Goal: Transaction & Acquisition: Purchase product/service

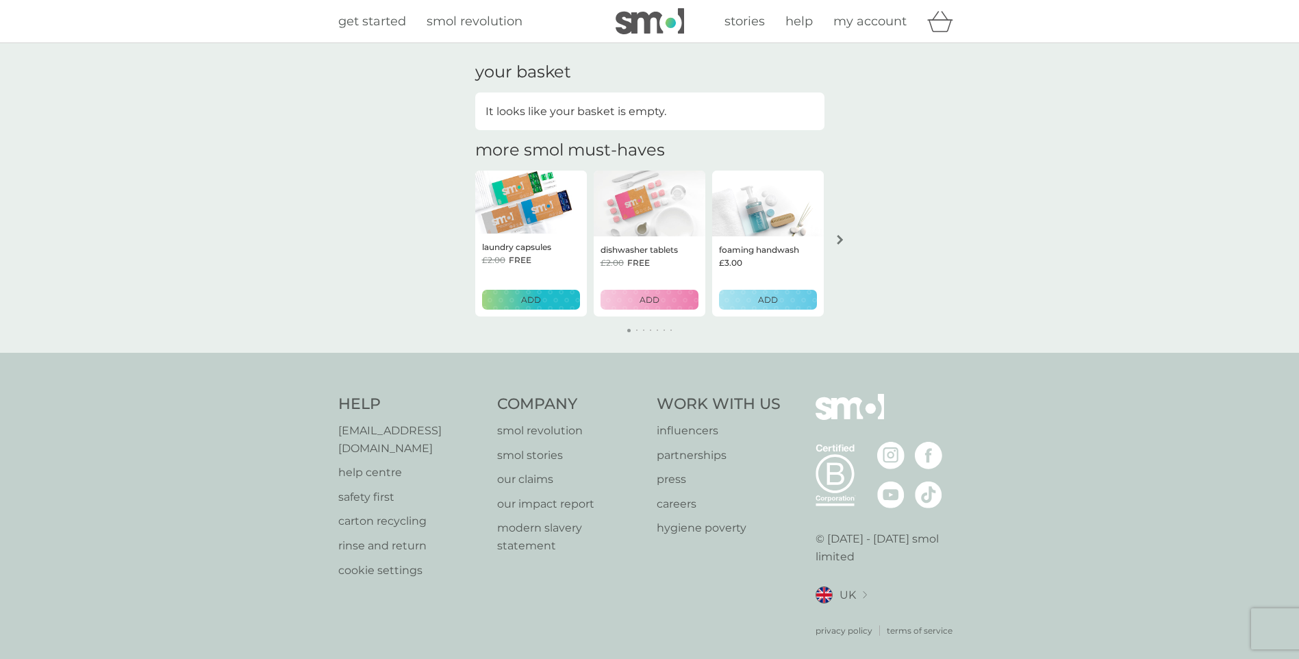
click at [767, 299] on p "ADD" at bounding box center [768, 299] width 20 height 13
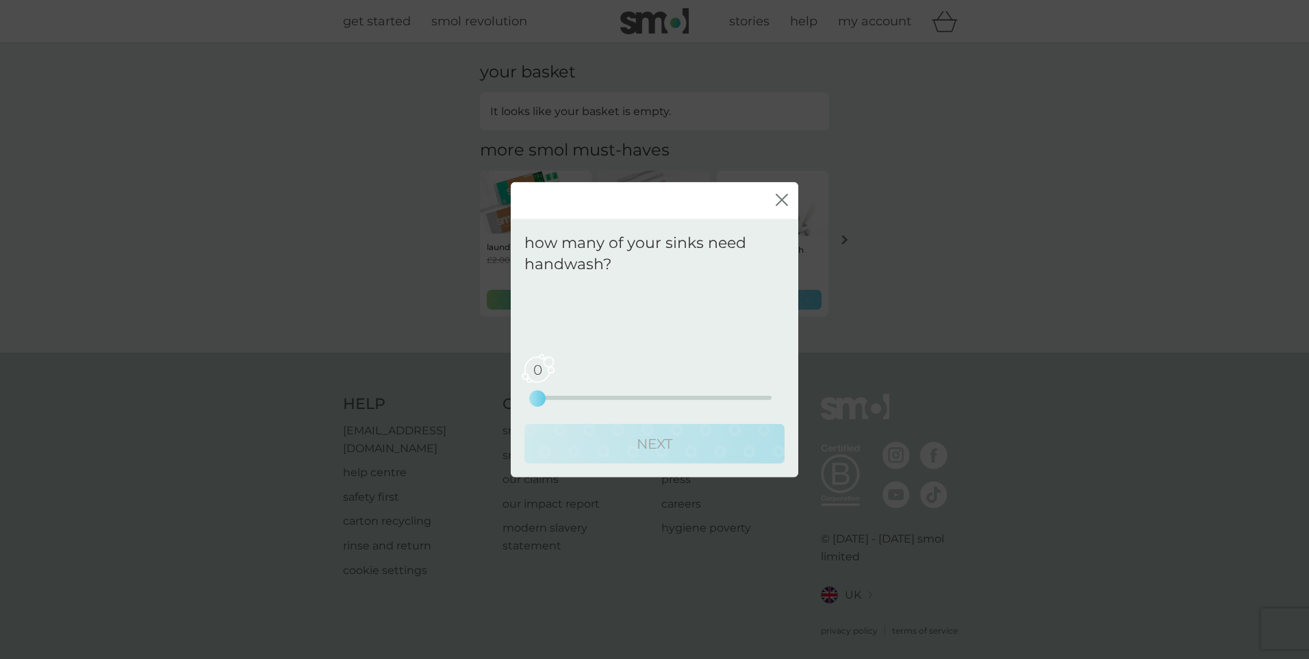
drag, startPoint x: 540, startPoint y: 396, endPoint x: 548, endPoint y: 396, distance: 8.9
click at [548, 396] on div "0 0 2.5 5" at bounding box center [654, 397] width 234 height 4
drag, startPoint x: 536, startPoint y: 398, endPoint x: 561, endPoint y: 398, distance: 24.6
click at [561, 398] on div "0 0 2.5 5" at bounding box center [654, 397] width 234 height 4
drag, startPoint x: 532, startPoint y: 392, endPoint x: 570, endPoint y: 398, distance: 38.2
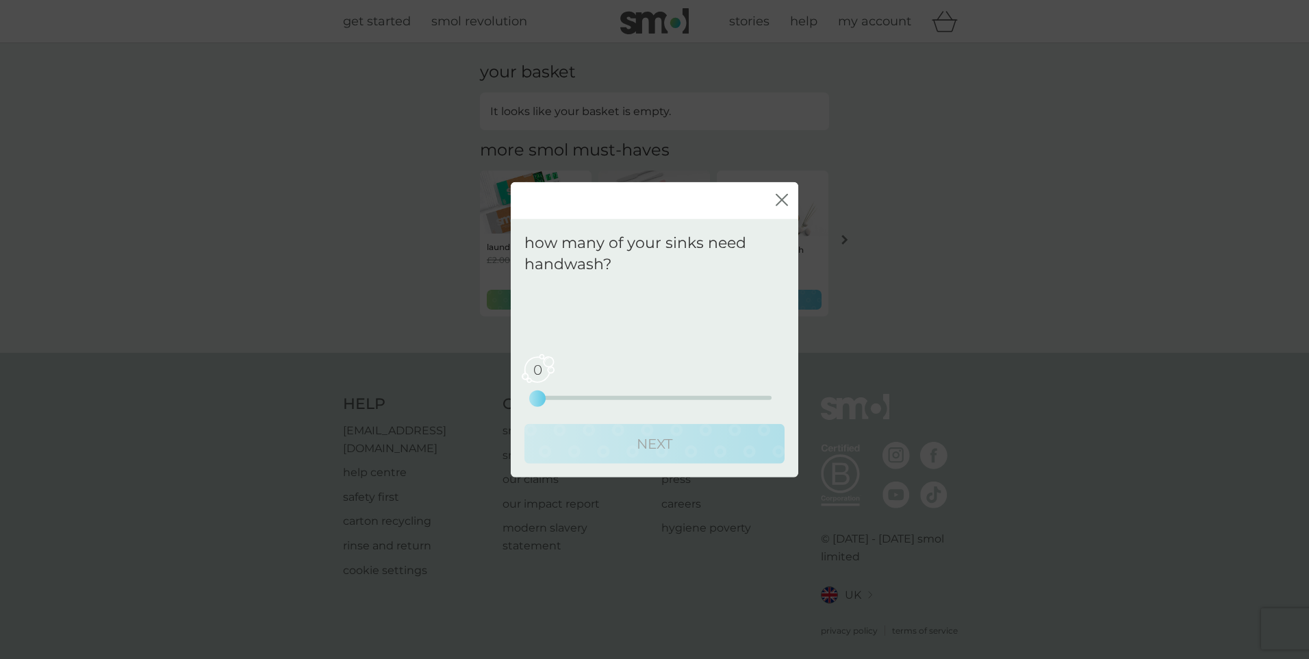
click at [570, 398] on div "0 0 2.5 5" at bounding box center [654, 397] width 234 height 4
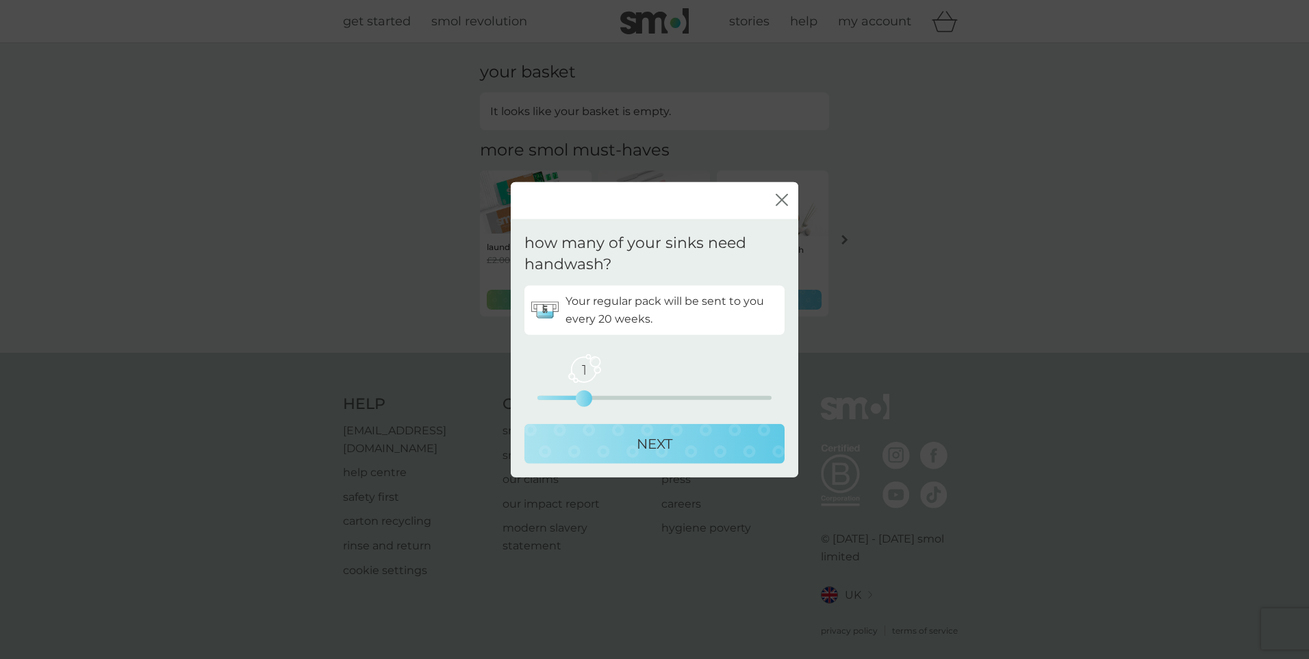
drag, startPoint x: 585, startPoint y: 401, endPoint x: 607, endPoint y: 399, distance: 21.3
click at [607, 399] on div "1 0 2.5 5" at bounding box center [654, 397] width 234 height 4
drag, startPoint x: 584, startPoint y: 397, endPoint x: 643, endPoint y: 398, distance: 58.9
click at [643, 398] on div "2 0 2.5 5" at bounding box center [654, 397] width 234 height 4
click at [647, 442] on p "NEXT" at bounding box center [655, 443] width 36 height 22
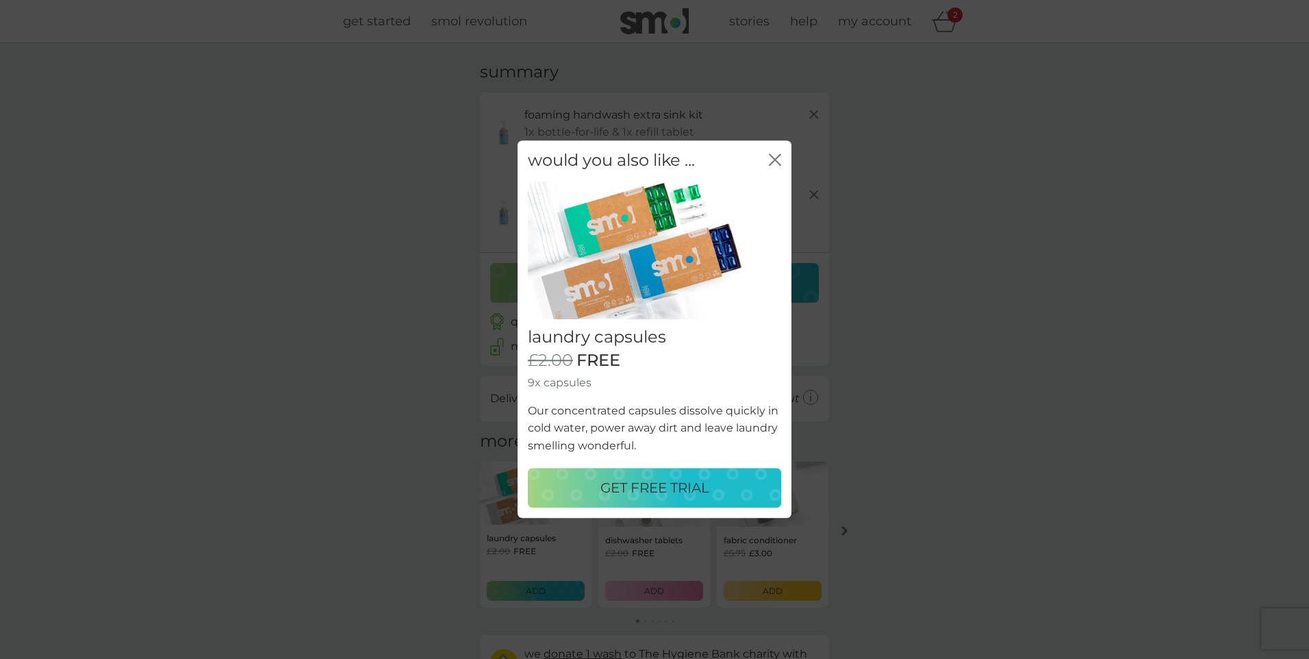
click at [665, 484] on p "GET FREE TRIAL" at bounding box center [654, 488] width 109 height 22
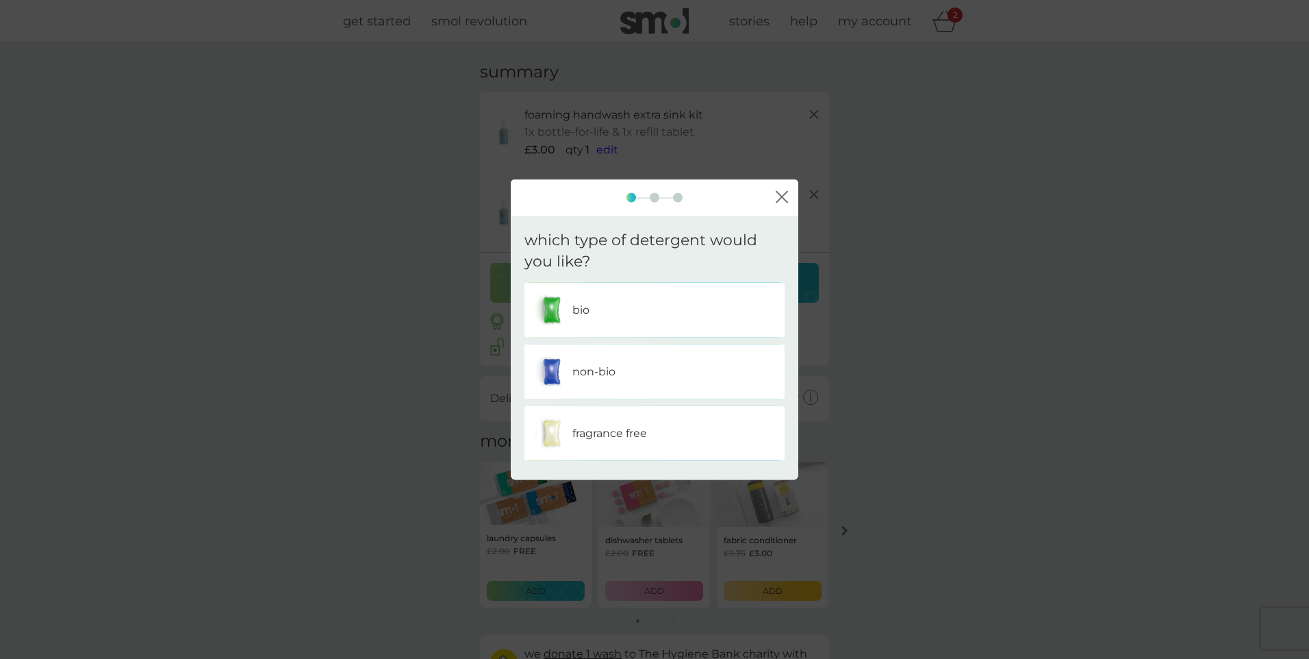
click at [557, 372] on img at bounding box center [552, 371] width 34 height 34
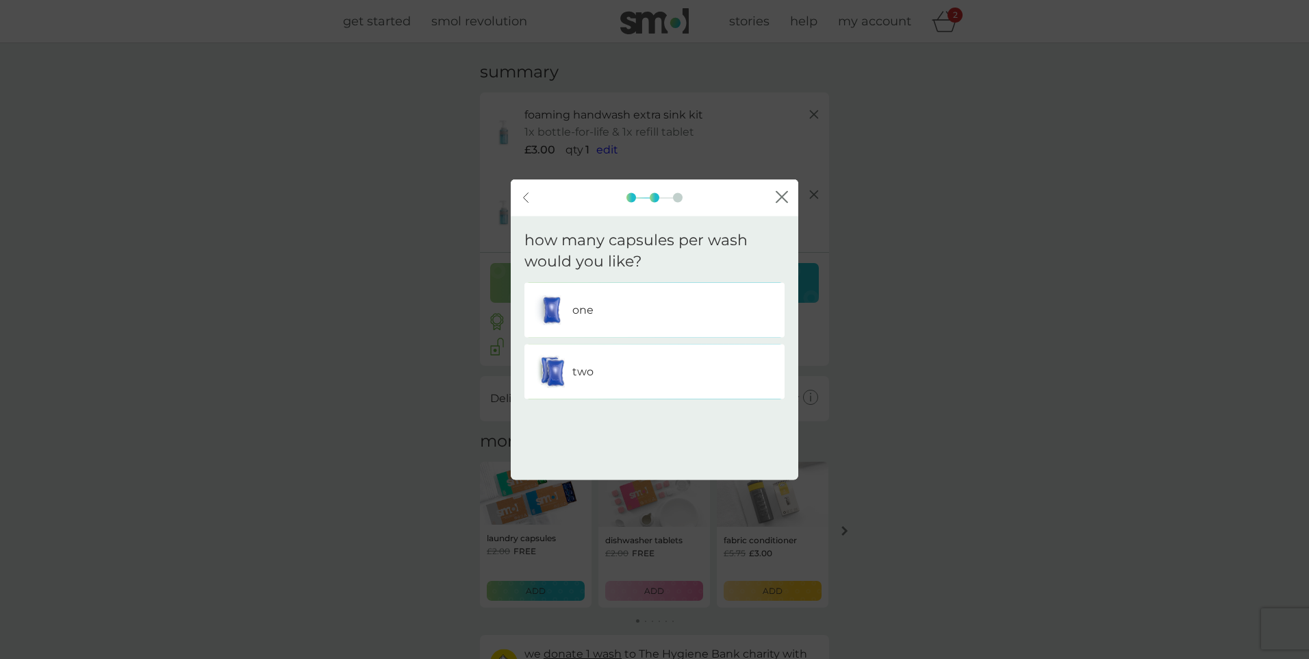
click at [559, 371] on img at bounding box center [552, 371] width 34 height 34
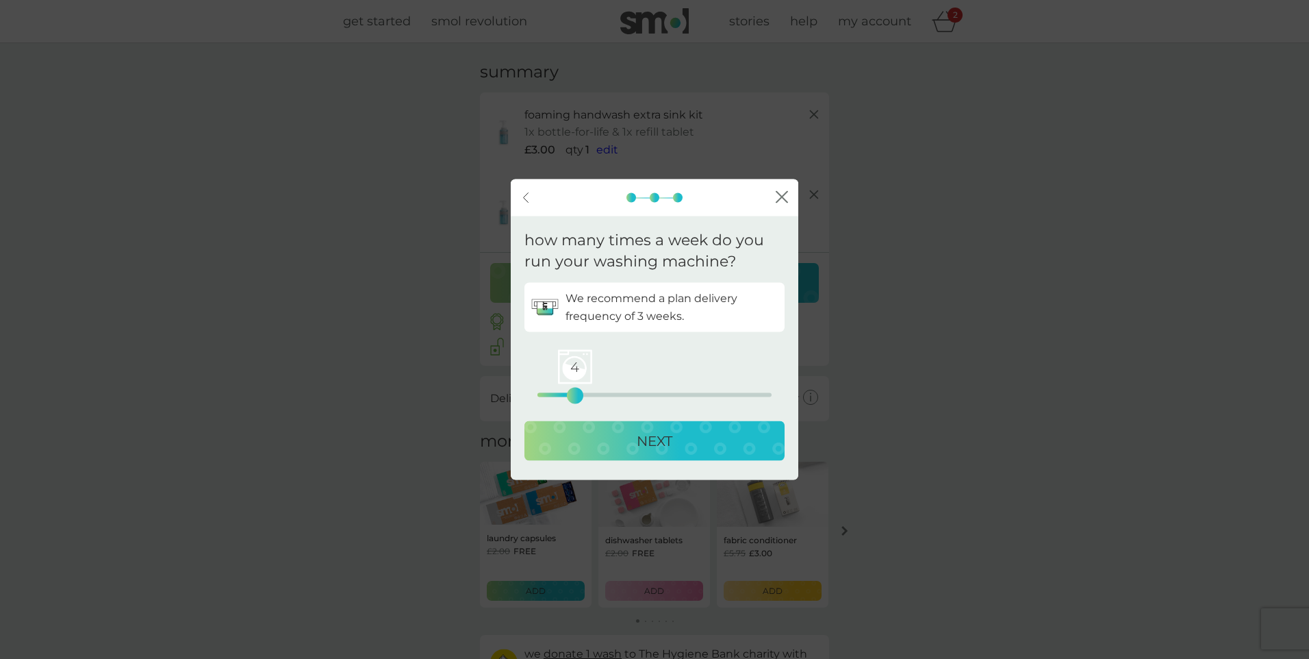
drag, startPoint x: 537, startPoint y: 396, endPoint x: 579, endPoint y: 398, distance: 41.1
click at [578, 398] on div "4" at bounding box center [574, 394] width 5 height 5
click at [657, 446] on p "NEXT" at bounding box center [655, 440] width 36 height 22
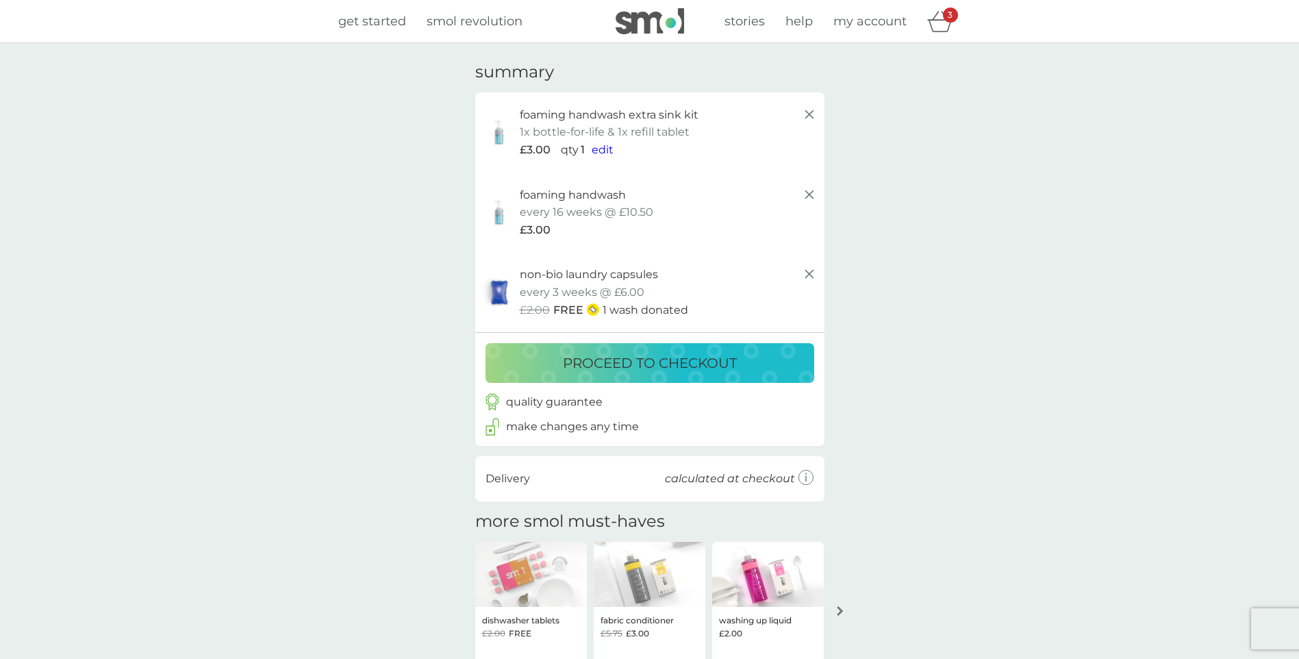
click at [496, 134] on img at bounding box center [499, 132] width 34 height 29
click at [842, 21] on span "my account" at bounding box center [869, 21] width 73 height 15
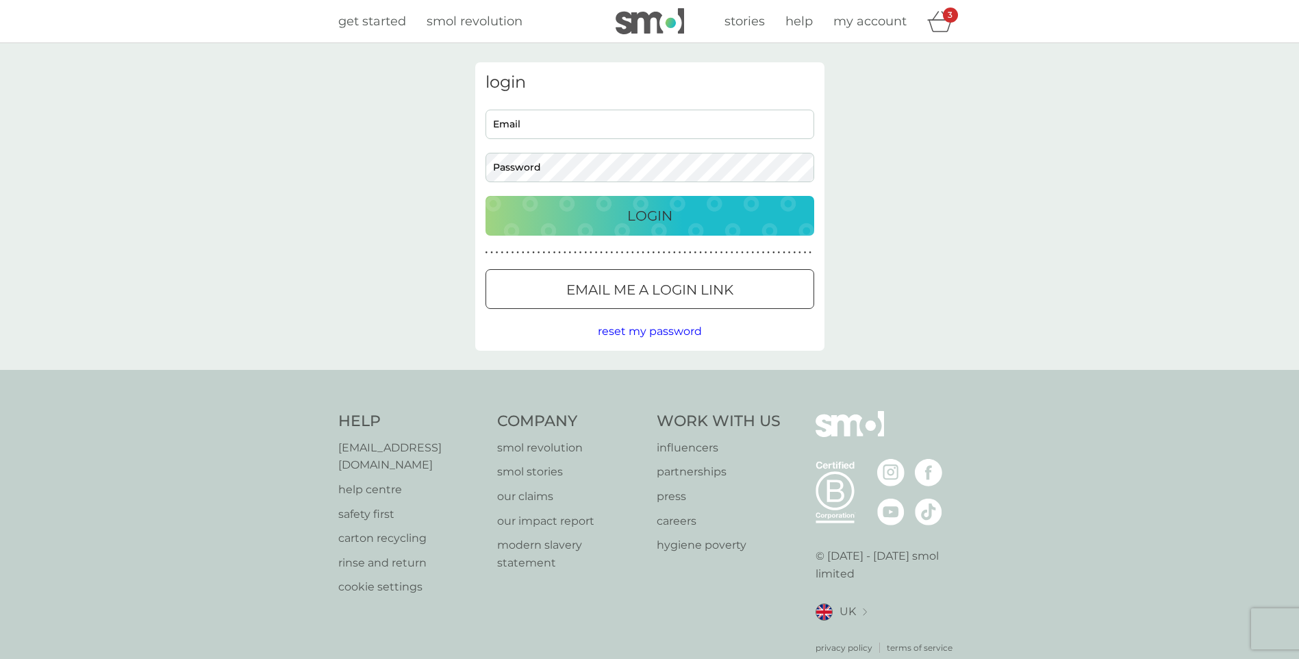
click at [376, 26] on span "get started" at bounding box center [372, 21] width 68 height 15
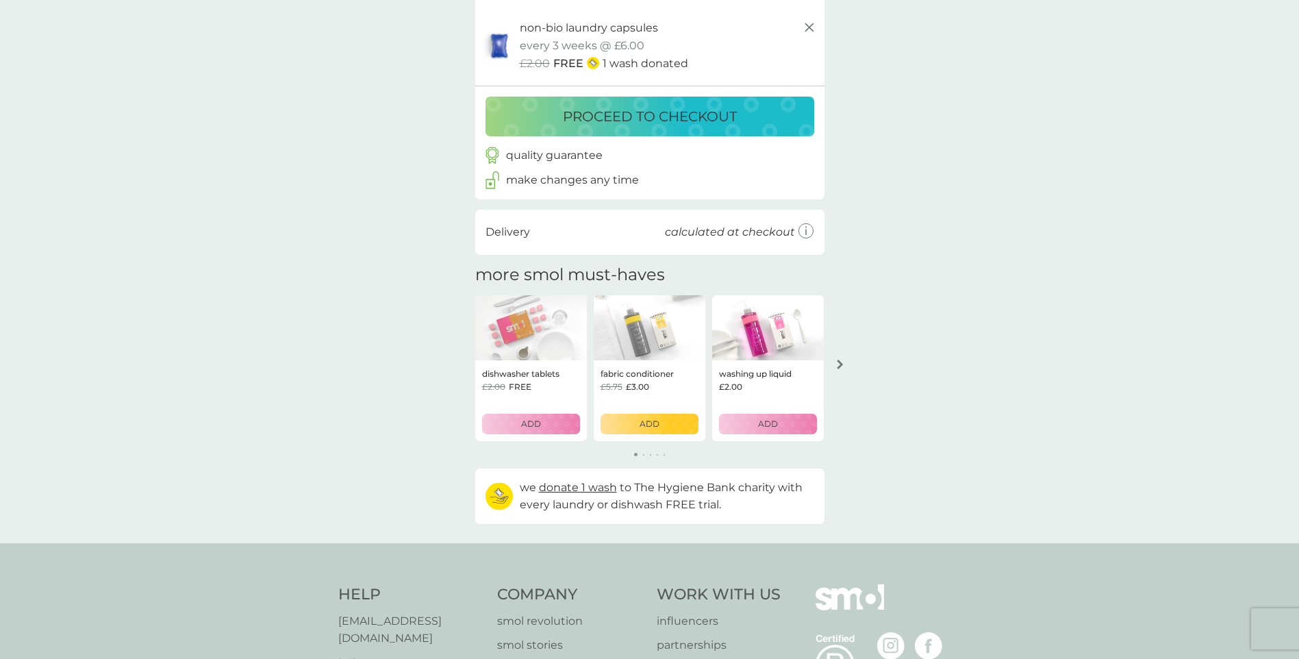
scroll to position [273, 0]
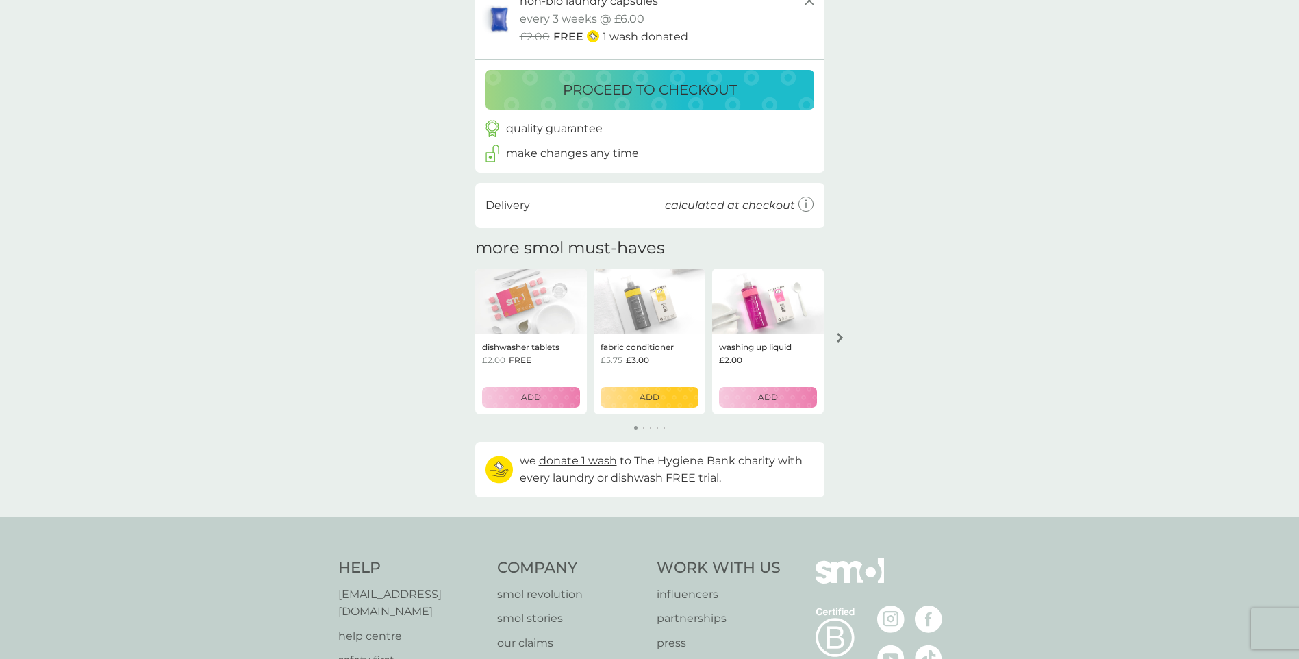
click at [564, 151] on p "make changes any time" at bounding box center [572, 153] width 133 height 18
click at [489, 158] on icon at bounding box center [489, 156] width 3 height 3
click at [608, 157] on p "make changes any time" at bounding box center [572, 153] width 133 height 18
click at [685, 84] on p "proceed to checkout" at bounding box center [650, 90] width 174 height 22
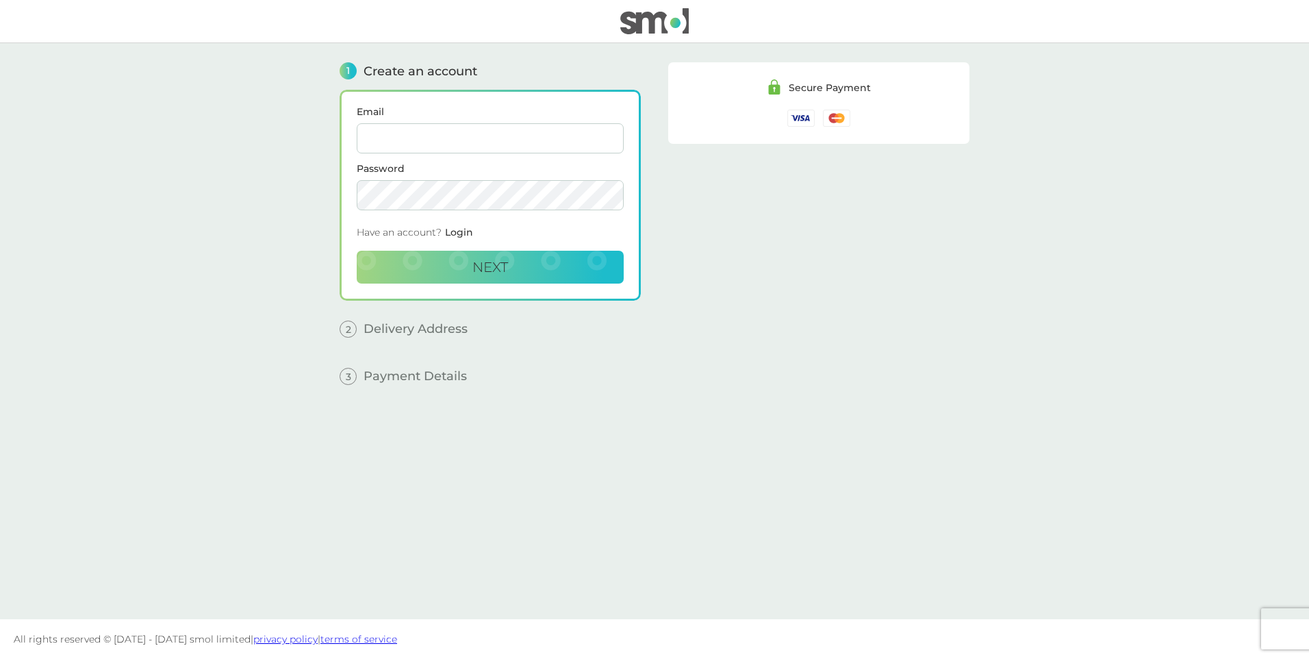
click at [385, 140] on input "Email" at bounding box center [490, 138] width 267 height 30
click at [479, 268] on span "Next" at bounding box center [490, 267] width 36 height 16
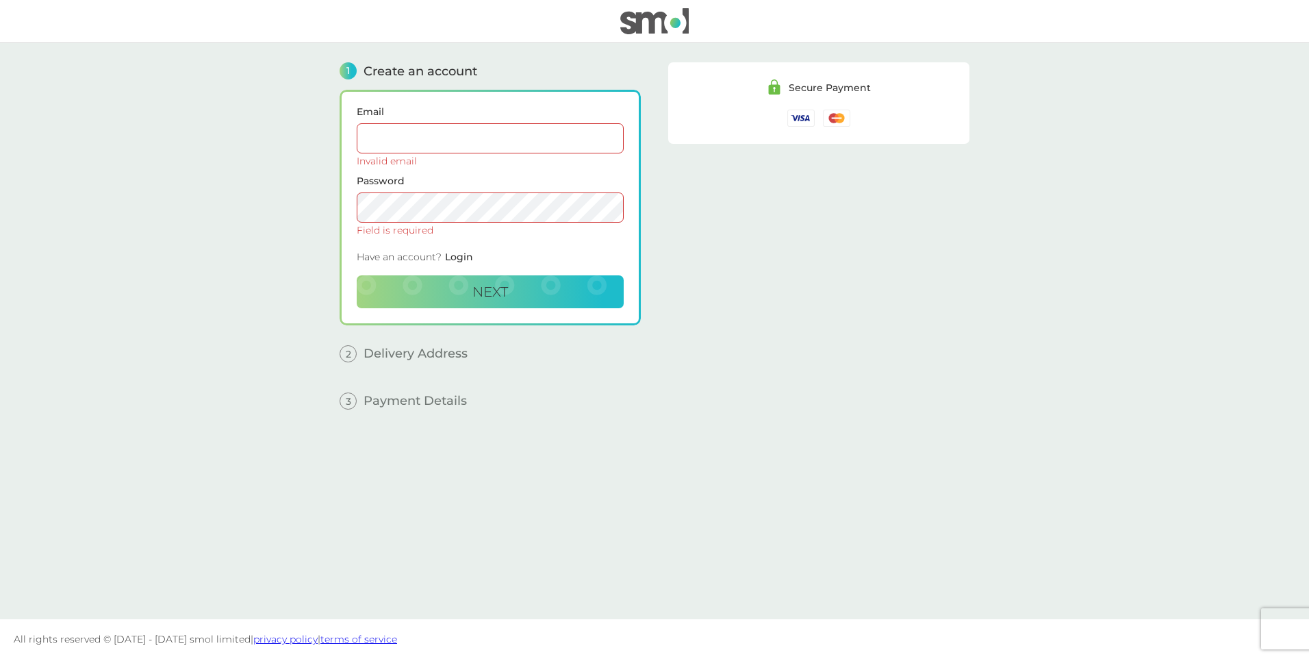
click at [986, 210] on main "1 Create an account Email Invalid email Password Field is required Have an acco…" at bounding box center [654, 331] width 1309 height 576
click at [399, 147] on input "Email" at bounding box center [490, 138] width 267 height 30
type input "P"
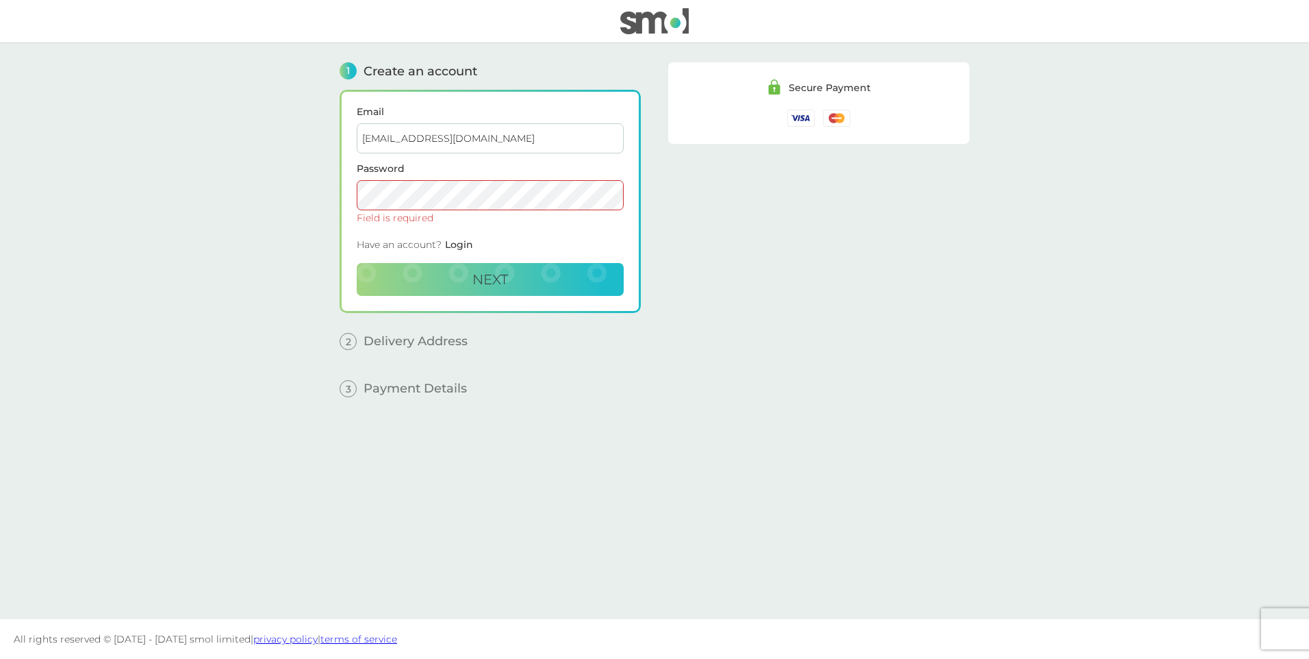
type input "[EMAIL_ADDRESS][DOMAIN_NAME]"
click at [493, 286] on span "Next" at bounding box center [490, 279] width 36 height 16
click at [827, 117] on img at bounding box center [836, 118] width 27 height 17
click at [834, 121] on img at bounding box center [836, 118] width 27 height 17
click at [834, 117] on img at bounding box center [836, 118] width 27 height 17
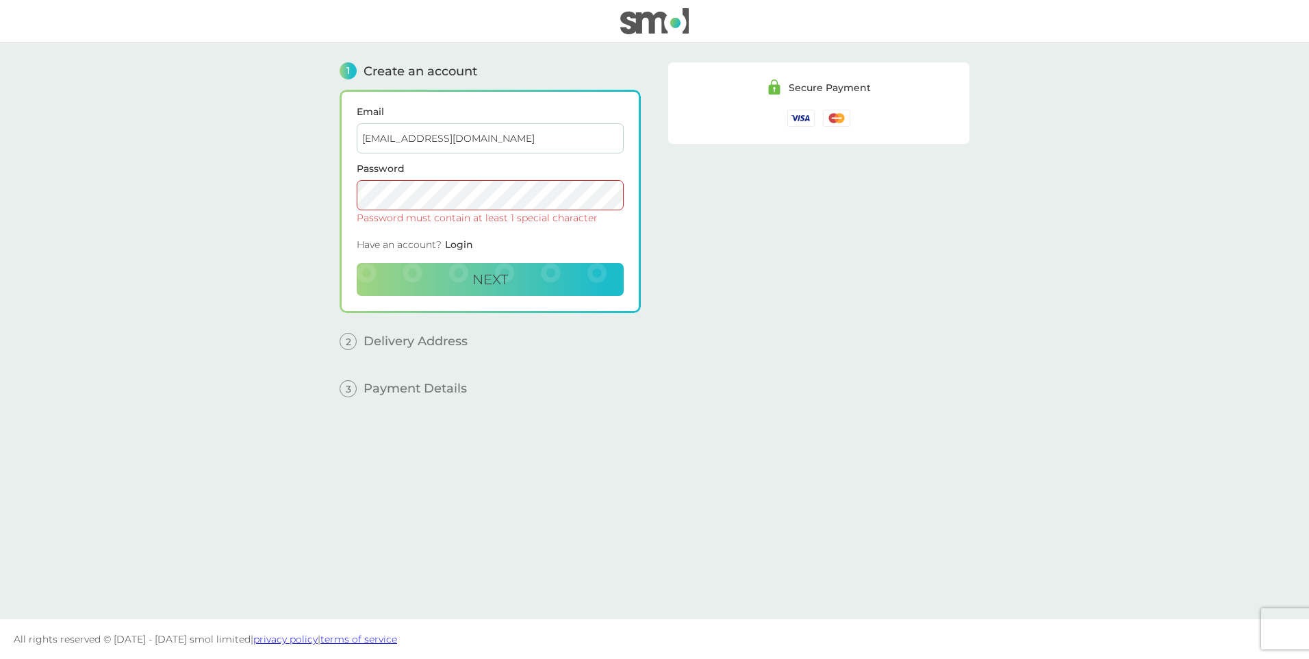
click at [834, 117] on img at bounding box center [836, 118] width 27 height 17
click at [483, 279] on span "Next" at bounding box center [490, 279] width 36 height 16
click at [348, 343] on span "2" at bounding box center [348, 341] width 17 height 17
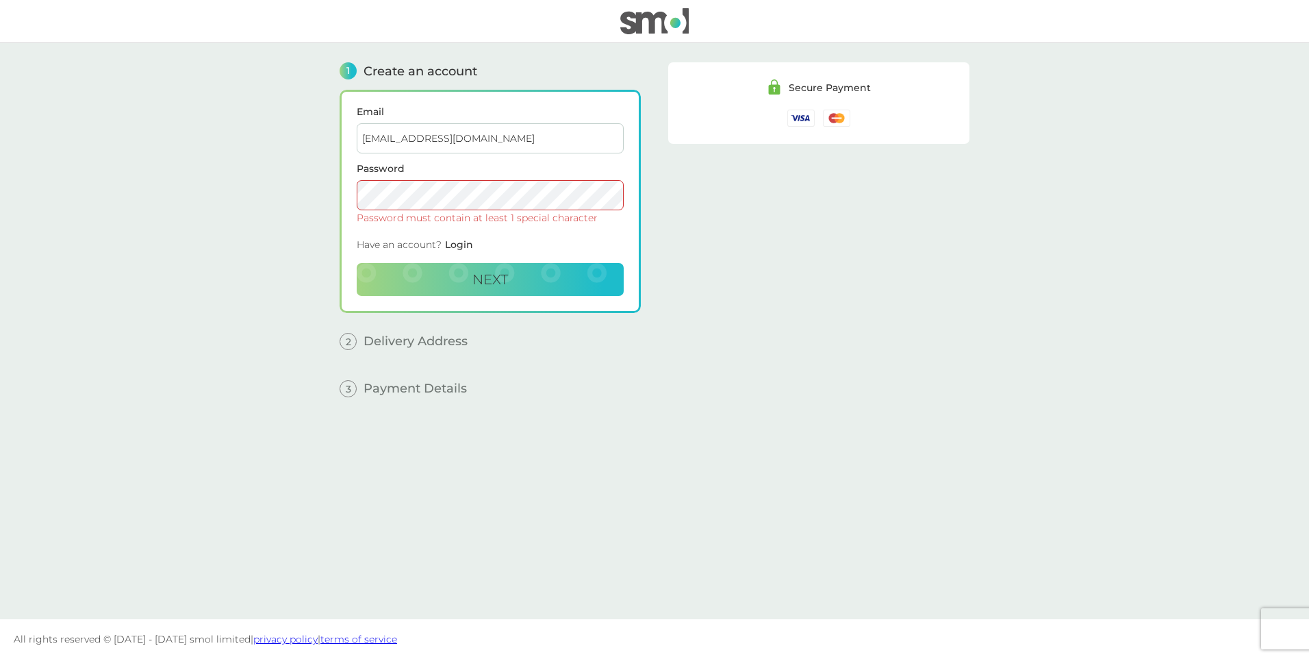
click at [411, 348] on div "2 Delivery Address" at bounding box center [490, 341] width 301 height 17
drag, startPoint x: 411, startPoint y: 348, endPoint x: 349, endPoint y: 325, distance: 66.8
click at [349, 325] on div "2 Delivery Address" at bounding box center [490, 331] width 301 height 37
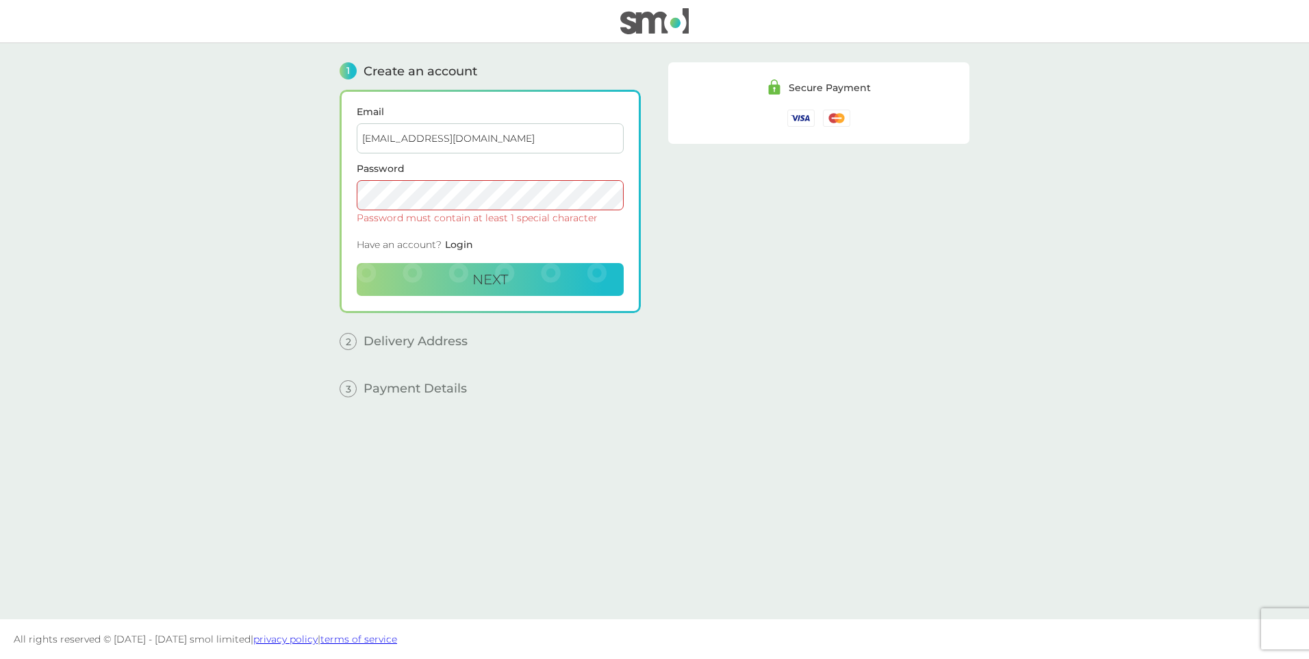
click at [294, 189] on main "1 Create an account Email [EMAIL_ADDRESS][DOMAIN_NAME] Password Password must c…" at bounding box center [654, 331] width 1309 height 576
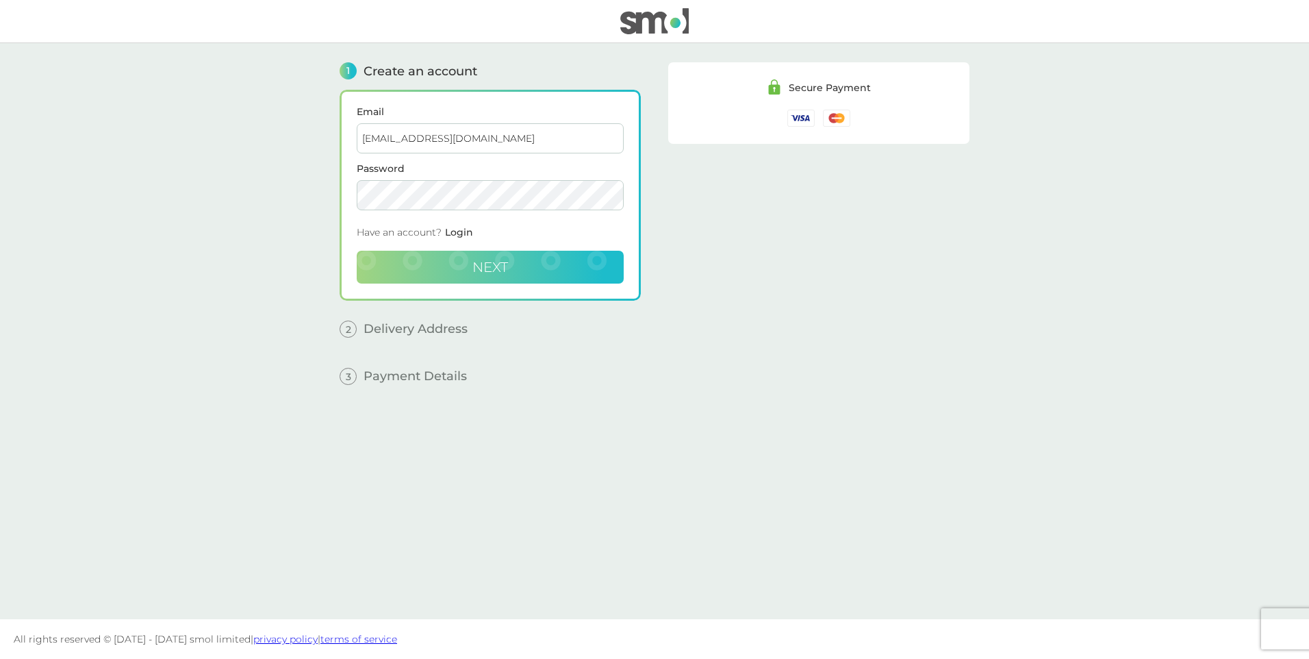
click at [483, 268] on span "Next" at bounding box center [490, 267] width 36 height 16
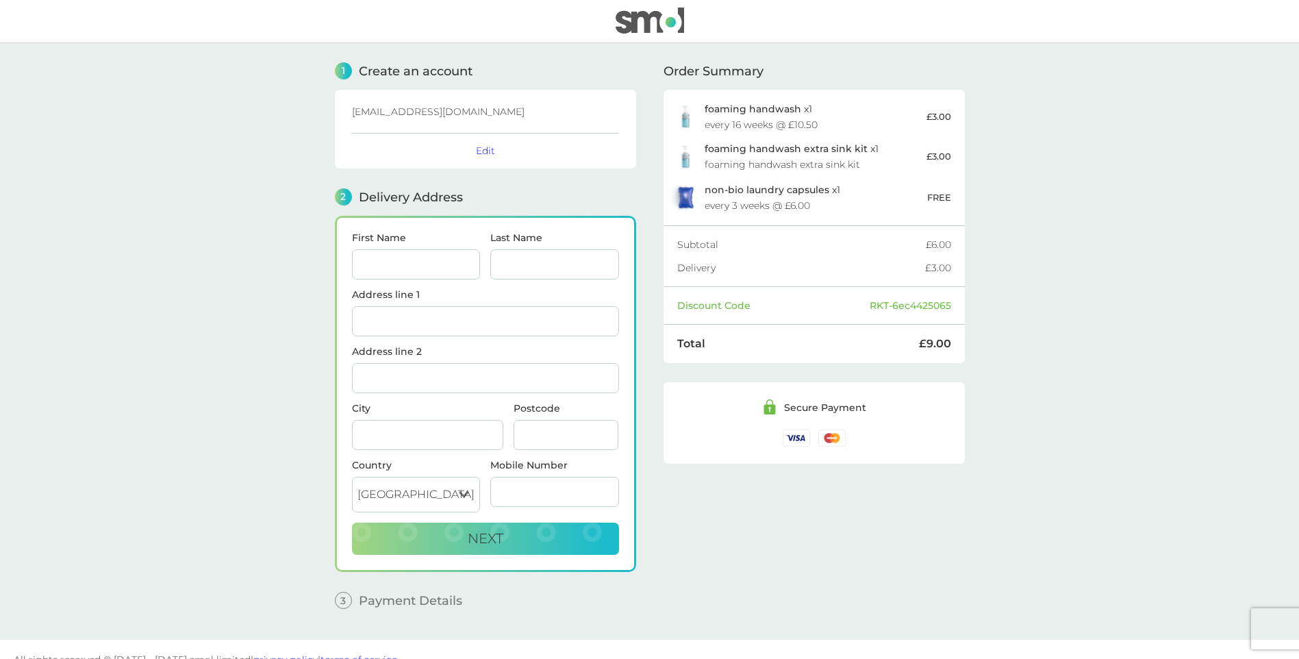
scroll to position [21, 0]
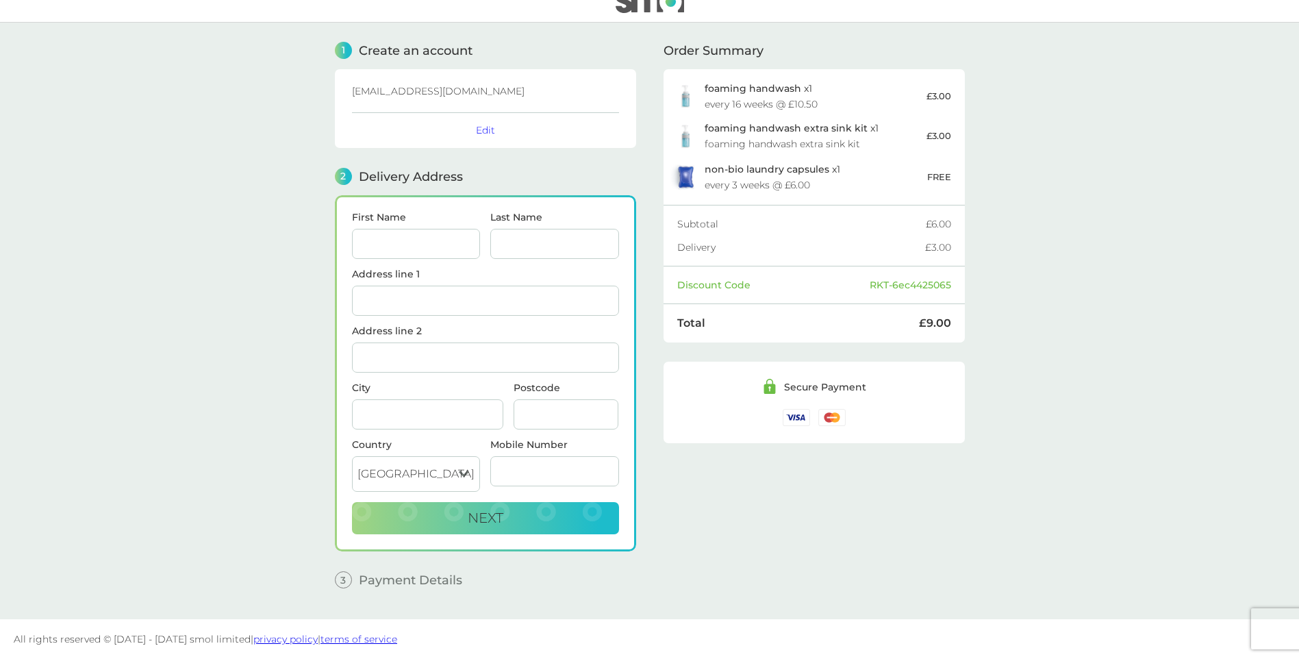
click at [379, 255] on input "First Name" at bounding box center [416, 244] width 129 height 30
drag, startPoint x: 397, startPoint y: 242, endPoint x: 293, endPoint y: 243, distance: 104.1
click at [321, 231] on div "1 Create an account [EMAIL_ADDRESS][DOMAIN_NAME] Edit 2 Delivery Address First …" at bounding box center [649, 321] width 657 height 596
type input "[PERSON_NAME]"
type input "p"
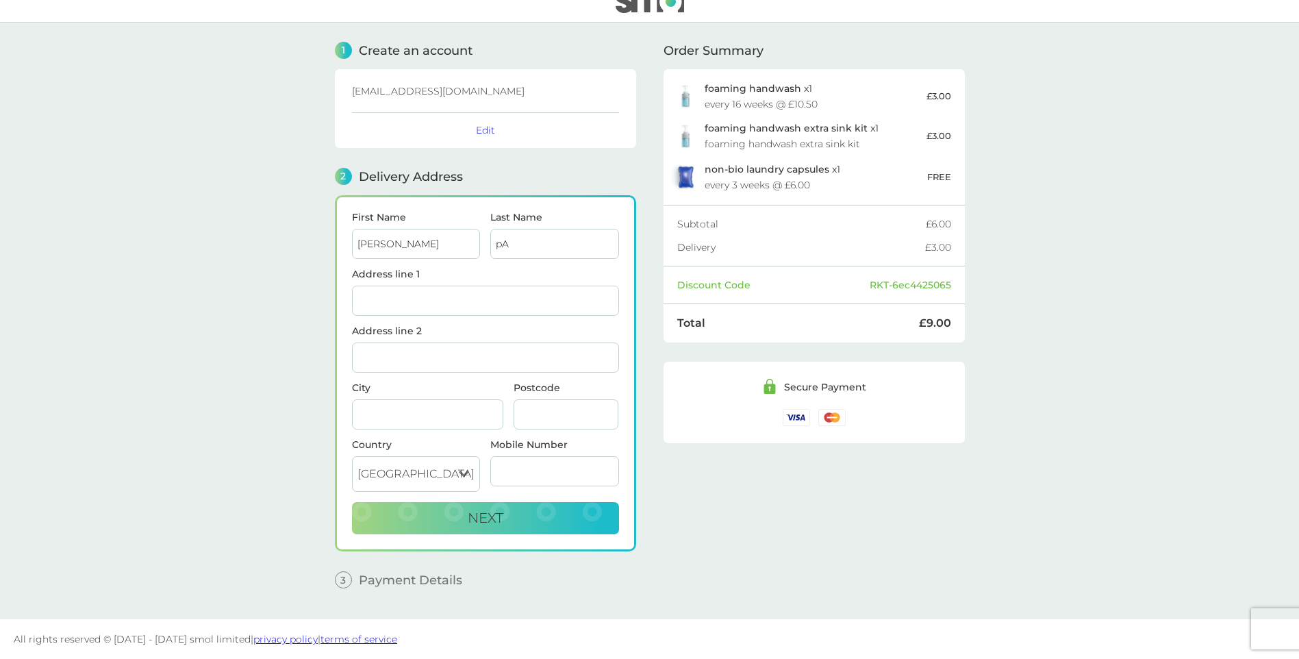
type input "p"
type input "Pagan"
click at [377, 309] on input "Address line 1" at bounding box center [485, 301] width 267 height 30
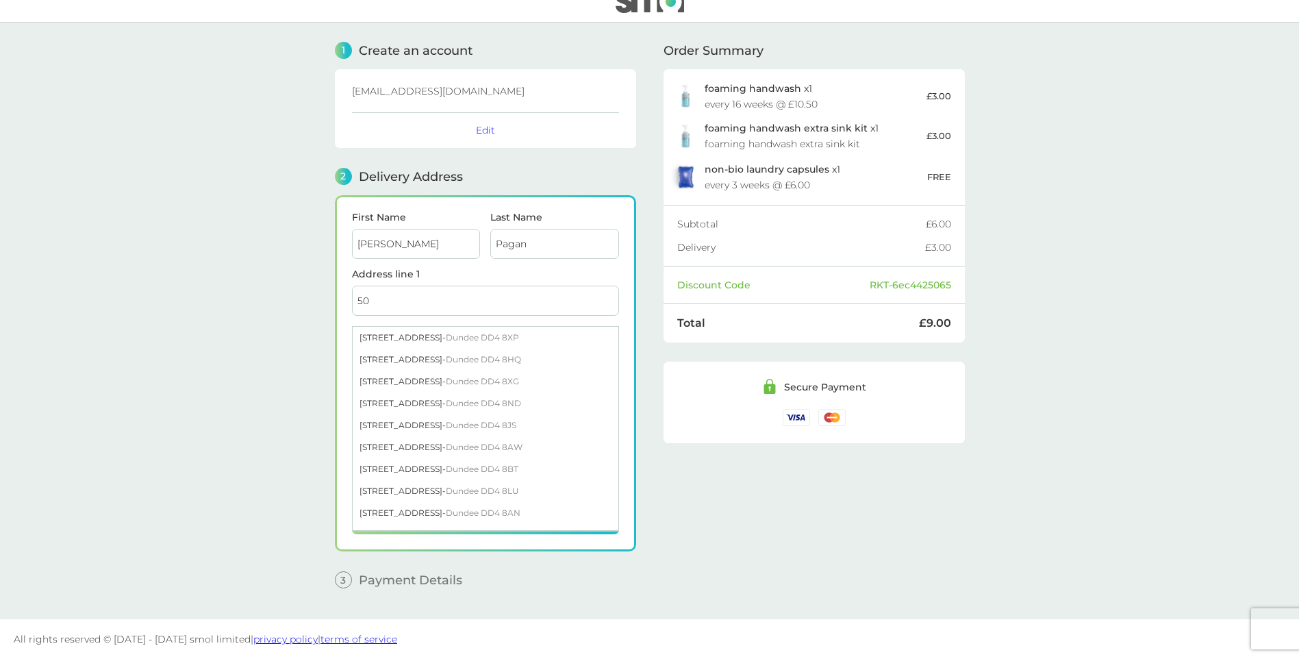
click at [563, 312] on input "50" at bounding box center [485, 301] width 267 height 30
click at [450, 307] on input "50" at bounding box center [485, 301] width 267 height 30
click at [414, 309] on input "50" at bounding box center [485, 301] width 267 height 30
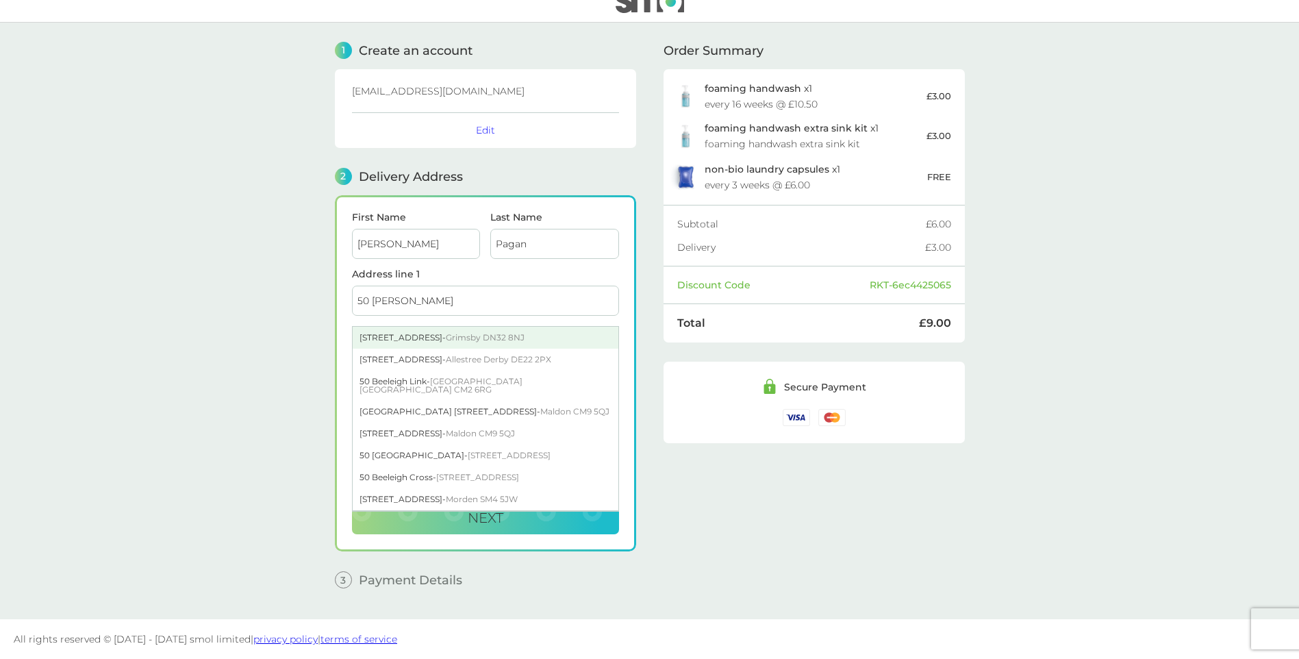
drag, startPoint x: 368, startPoint y: 299, endPoint x: 594, endPoint y: 328, distance: 227.8
click at [534, 326] on div "Address line 1 50 [PERSON_NAME] [STREET_ADDRESS][GEOGRAPHIC_DATA][PERSON_NAME][…" at bounding box center [485, 297] width 267 height 57
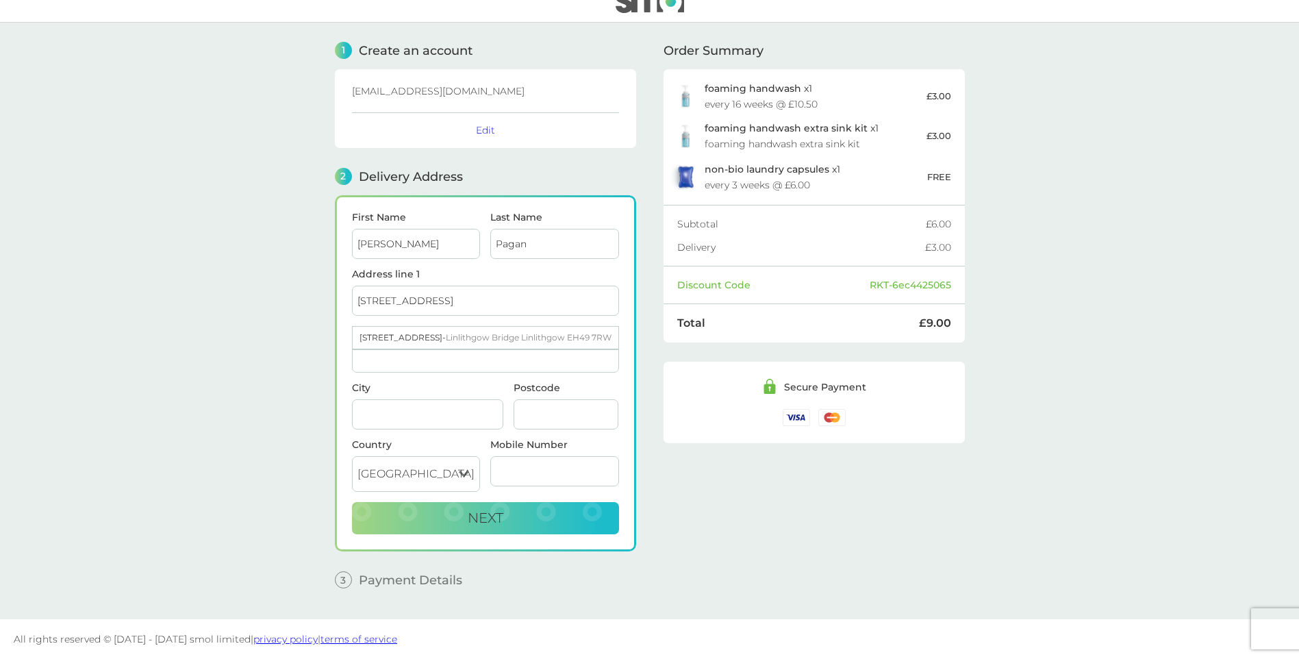
type input "[STREET_ADDRESS]"
click at [371, 413] on input "City" at bounding box center [427, 414] width 151 height 30
click at [377, 358] on input "Address line 2" at bounding box center [485, 357] width 267 height 30
click at [358, 360] on input "linlithgow Bridge" at bounding box center [485, 357] width 267 height 30
type input "Linlithgow Bridge"
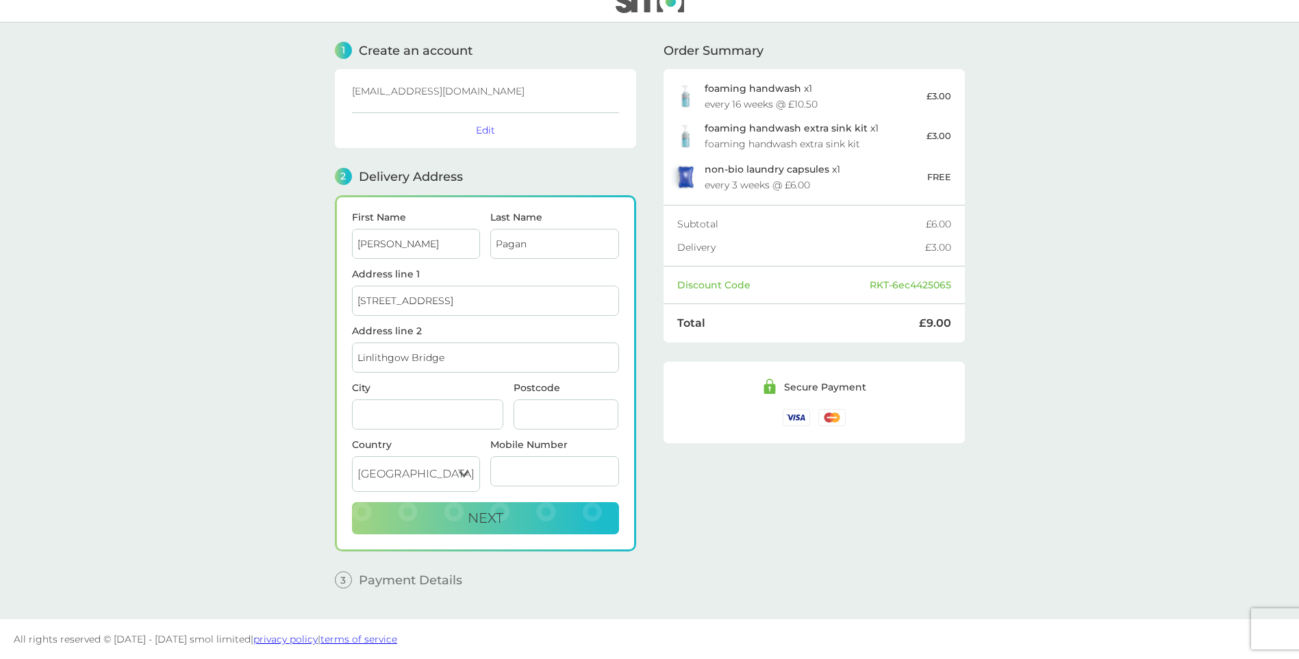
click at [398, 414] on input "City" at bounding box center [427, 414] width 151 height 30
type input "Linlithgow"
click at [579, 418] on input "Postcode" at bounding box center [565, 414] width 105 height 30
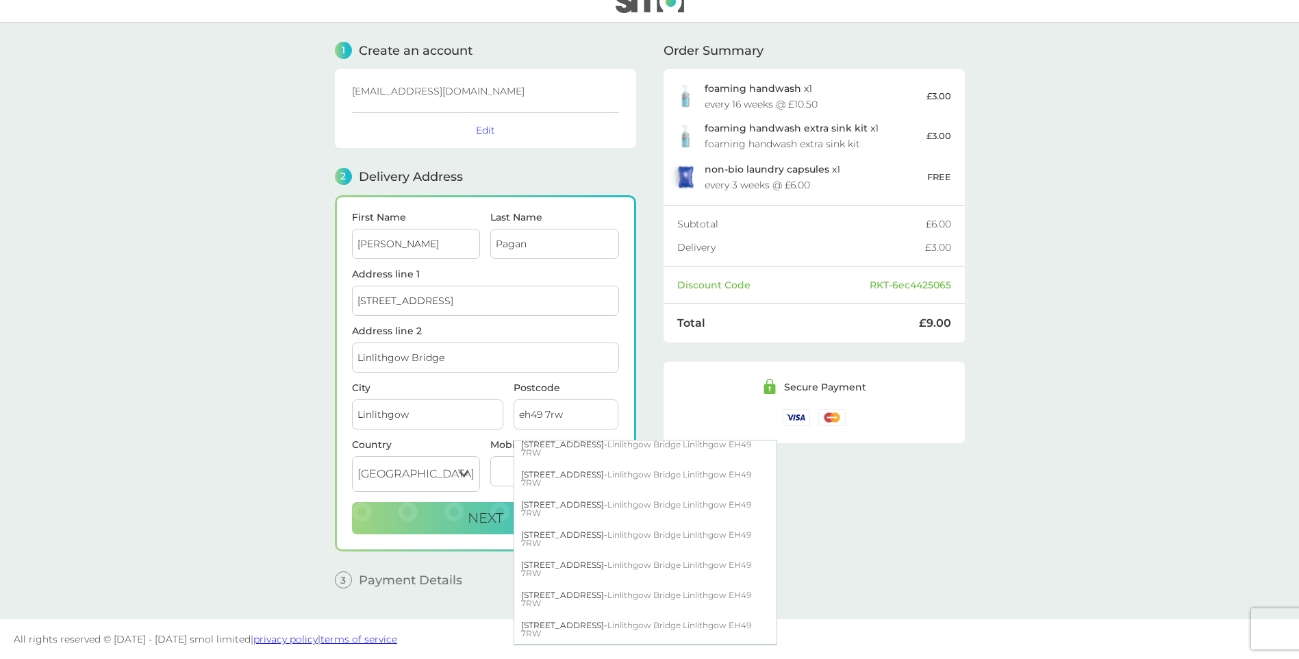
scroll to position [137, 0]
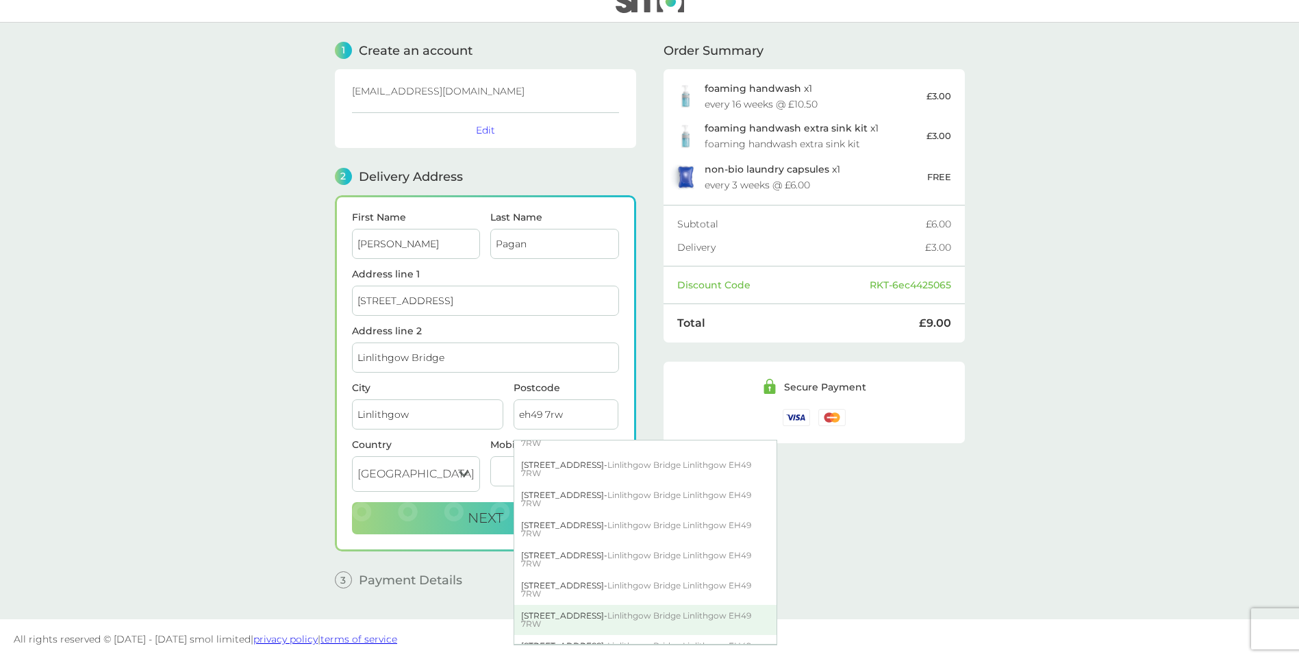
type input "eh49 7rw"
click at [654, 619] on span "Linlithgow Bridge Linlithgow EH49 7RW" at bounding box center [636, 619] width 230 height 18
type input "[STREET_ADDRESS]"
type input "EH49 7RW"
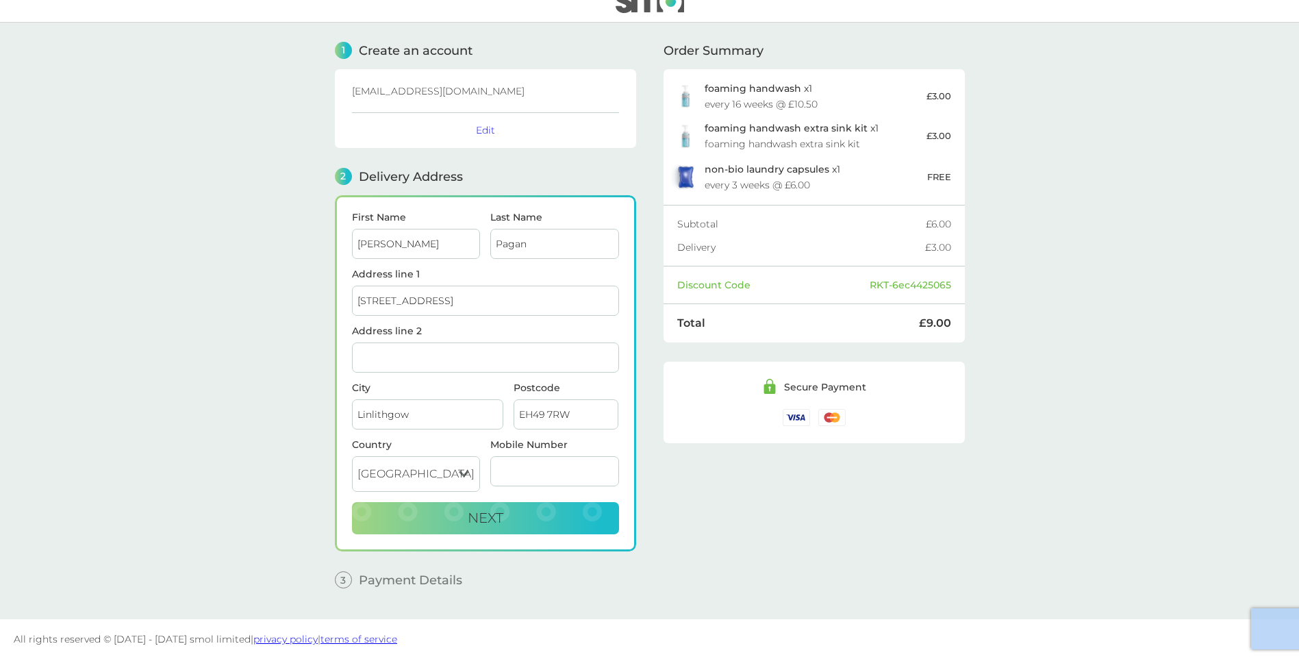
click at [654, 619] on footer "All rights reserved © [DATE] - [DATE] smol limited | privacy policy | terms of …" at bounding box center [649, 639] width 1299 height 40
click at [480, 513] on span "Next" at bounding box center [486, 517] width 36 height 16
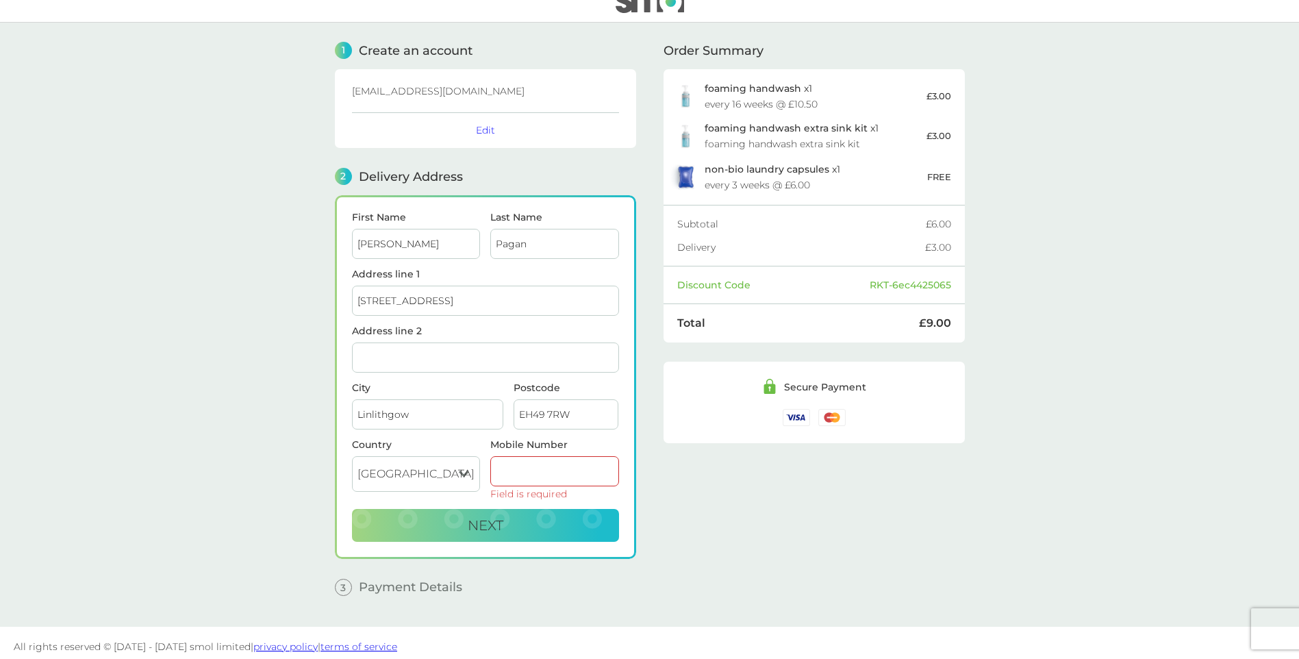
click at [510, 474] on input "Mobile Number" at bounding box center [554, 471] width 129 height 30
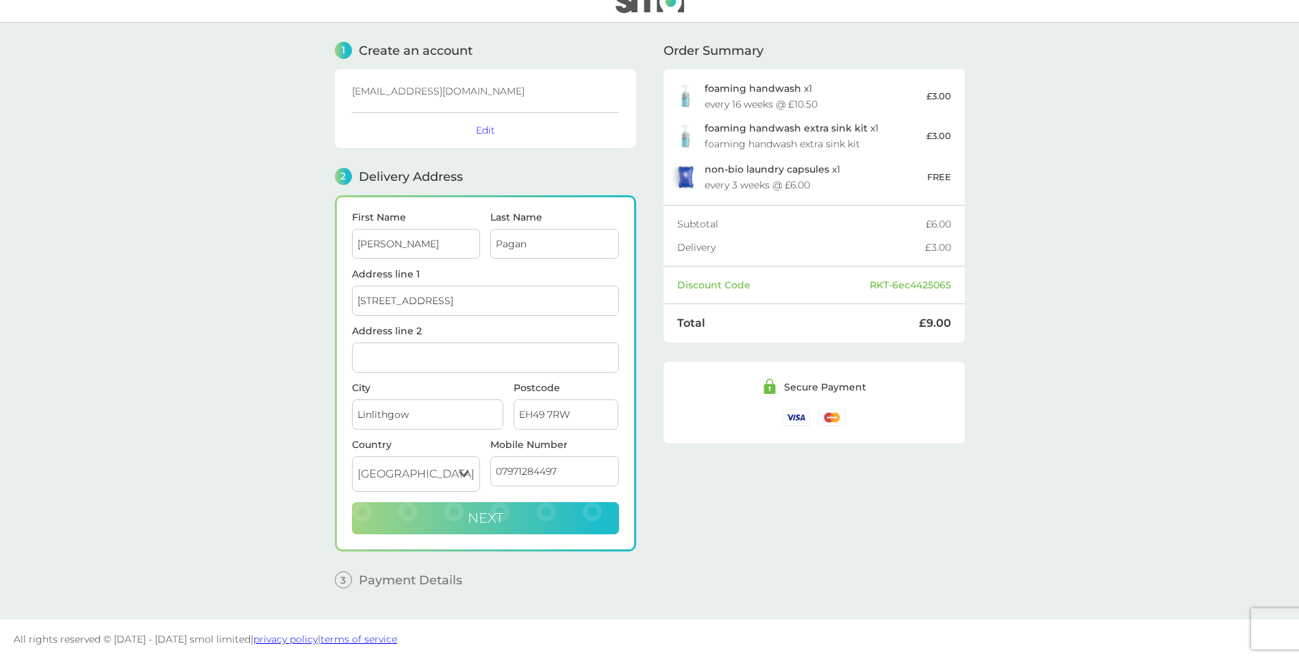
type input "07971284497"
click at [491, 517] on span "Next" at bounding box center [486, 517] width 36 height 16
checkbox input "true"
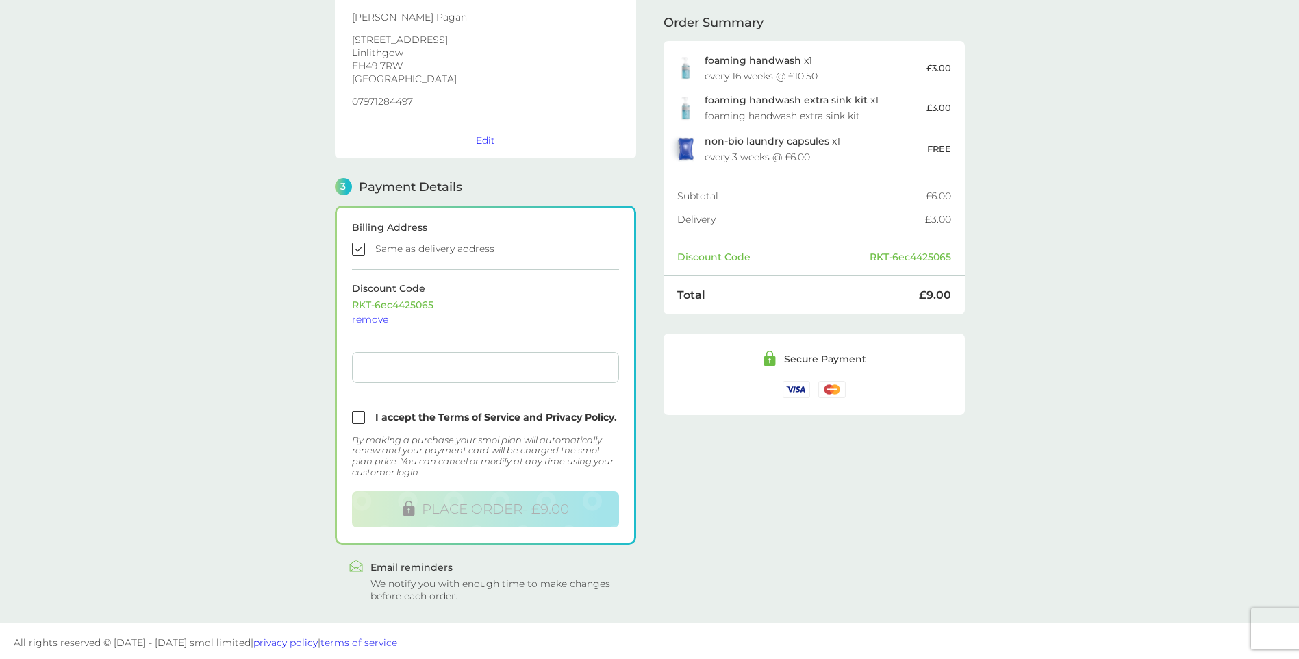
scroll to position [224, 0]
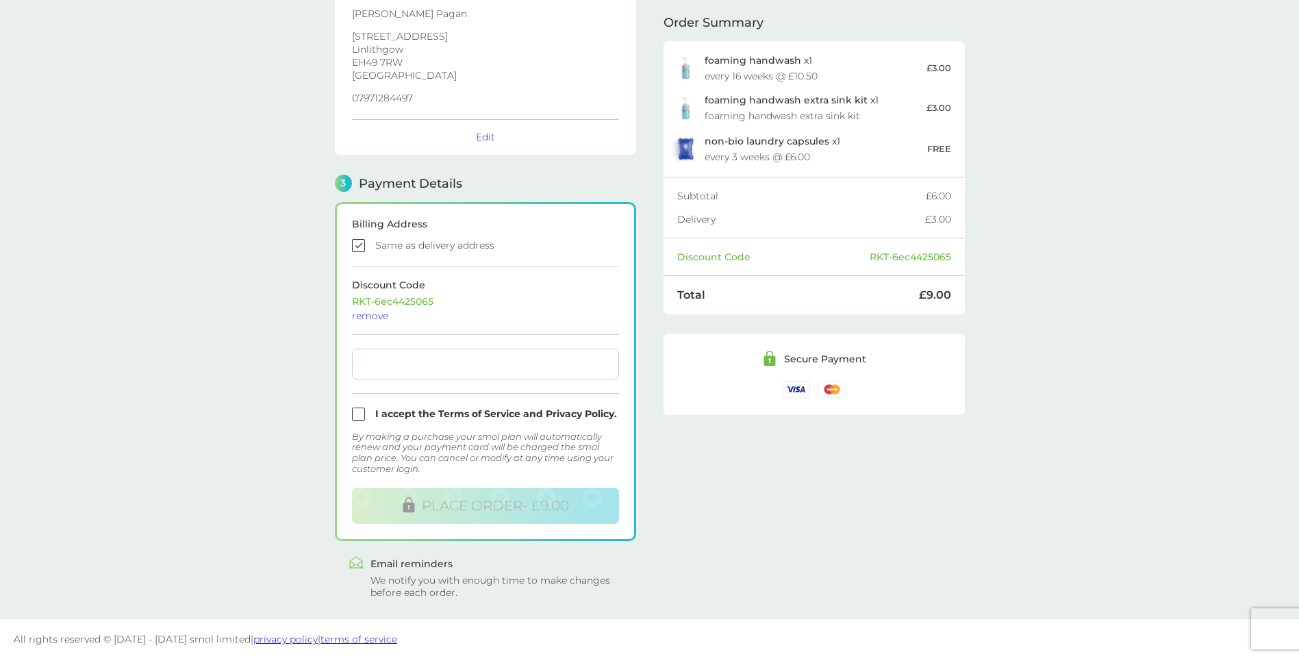
click at [361, 417] on input "checkbox" at bounding box center [485, 413] width 267 height 13
checkbox input "true"
click at [880, 523] on div "Order Summary foaming handwash x 1 every 16 weeks @ £10.50 £3.00 foaming handwa…" at bounding box center [813, 208] width 301 height 779
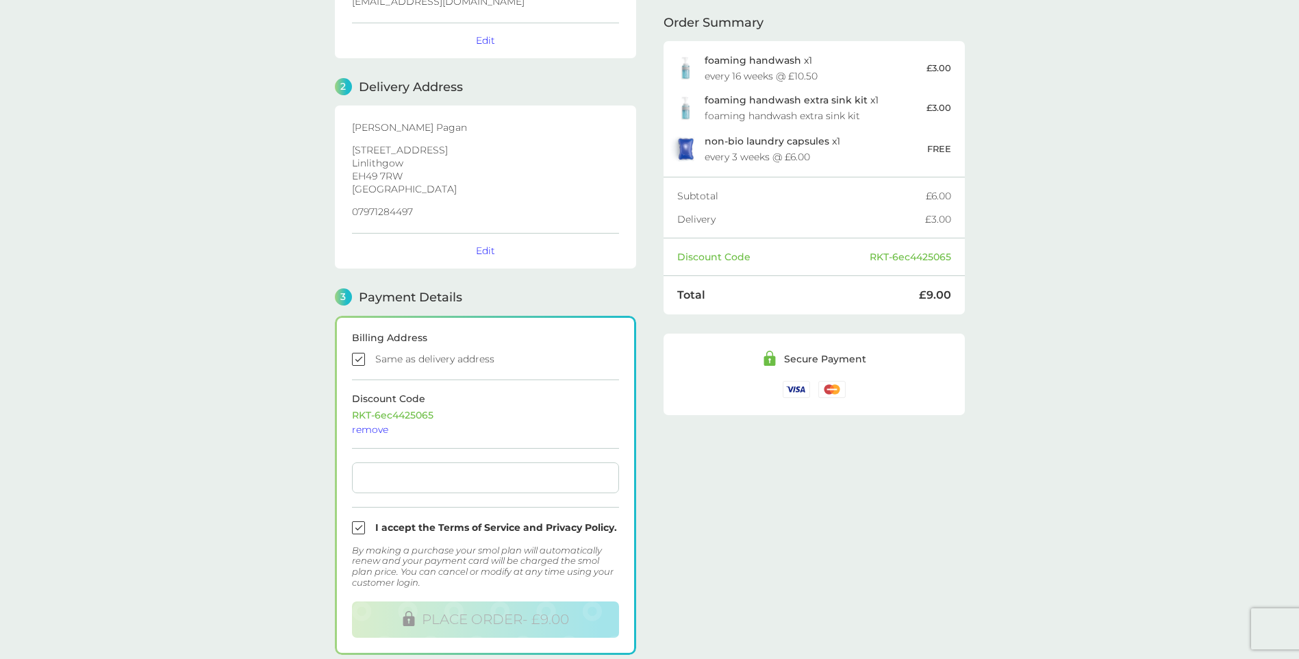
scroll to position [0, 0]
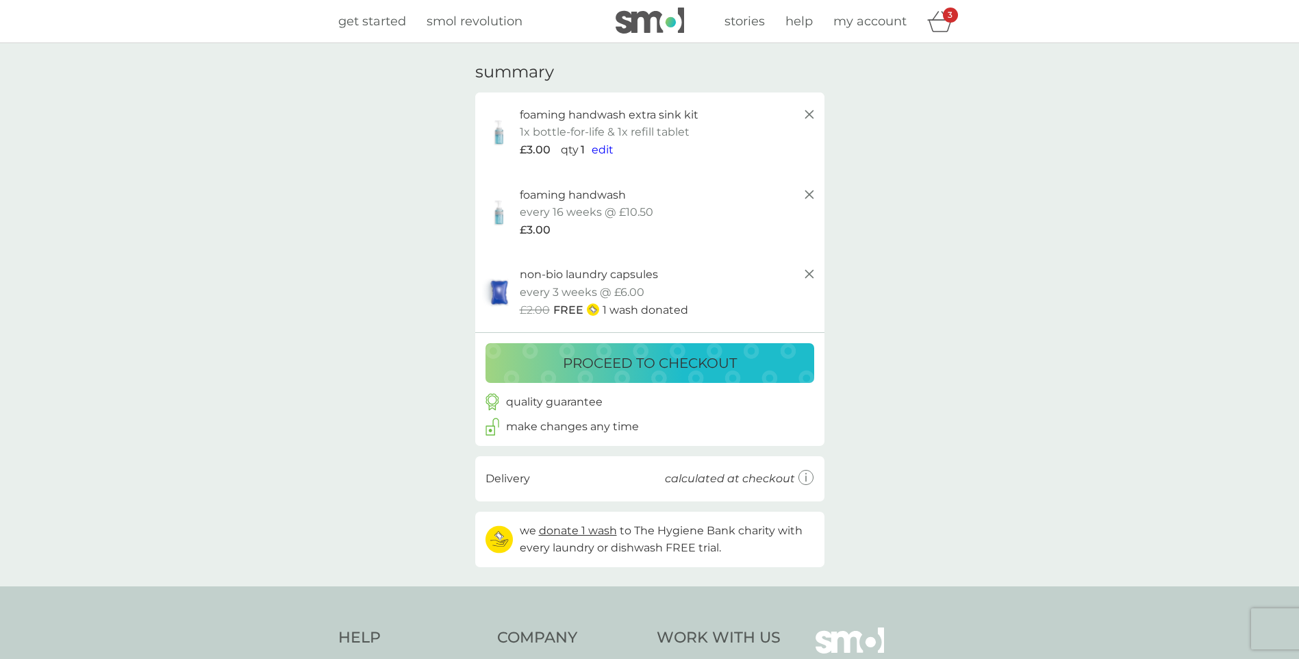
click at [379, 21] on span "get started" at bounding box center [372, 21] width 68 height 15
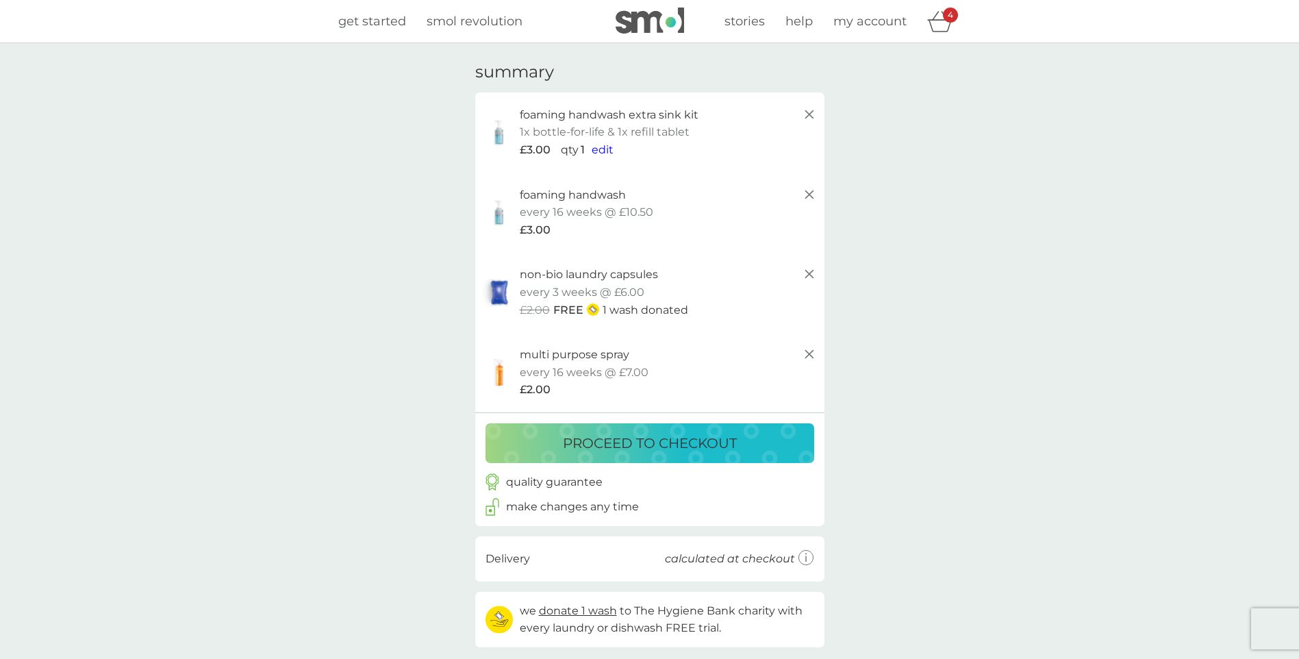
click at [653, 442] on p "proceed to checkout" at bounding box center [650, 443] width 174 height 22
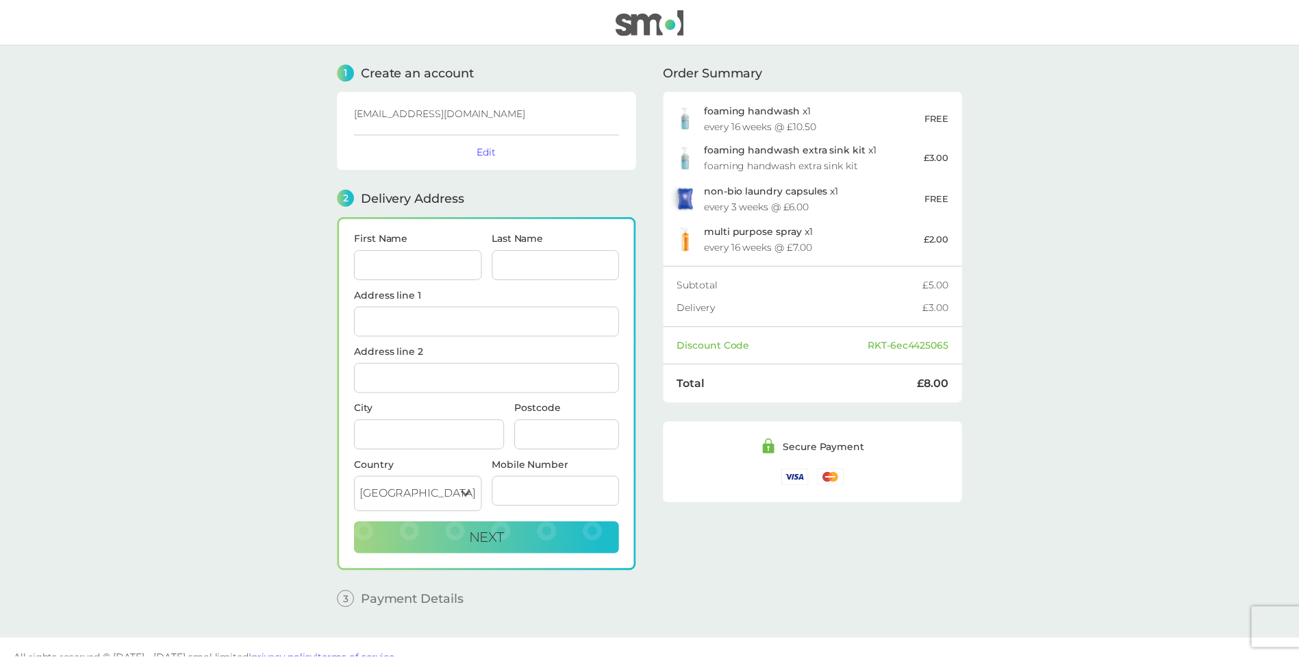
scroll to position [21, 0]
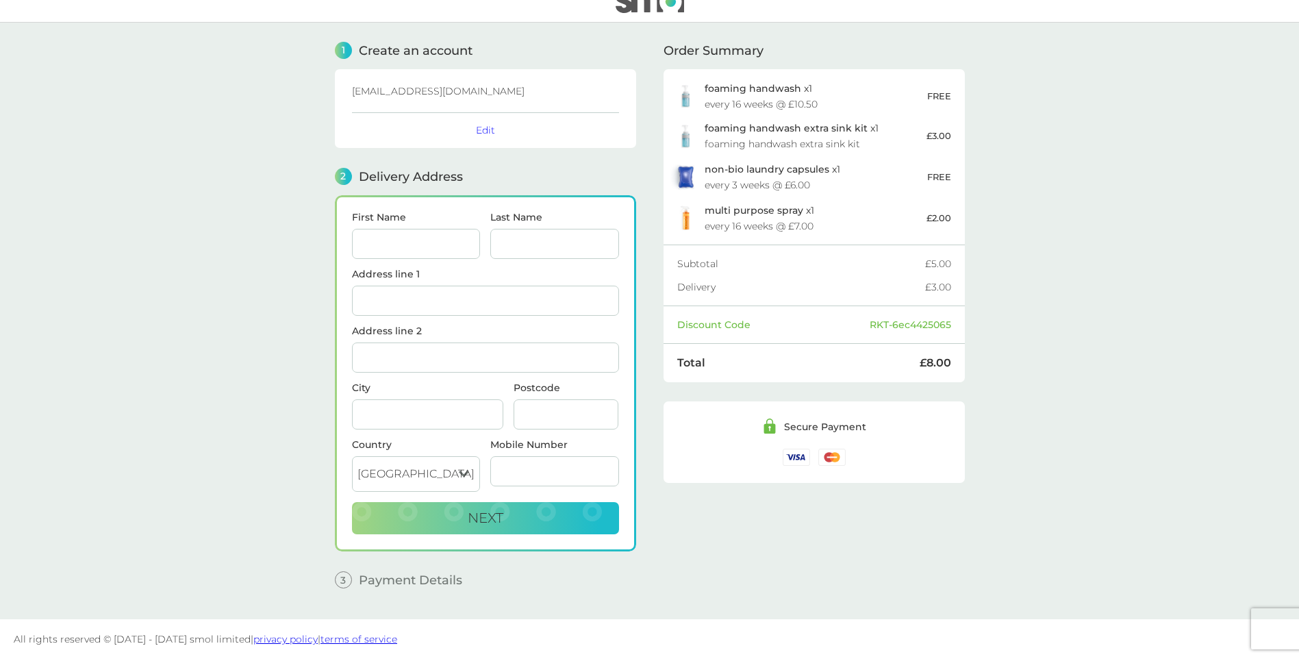
click at [398, 249] on input "First Name" at bounding box center [416, 244] width 129 height 30
click at [358, 245] on input "eleanor" at bounding box center [416, 244] width 129 height 30
drag, startPoint x: 425, startPoint y: 240, endPoint x: 251, endPoint y: 249, distance: 174.8
click at [251, 249] on main "1 Create an account paganplumbers@gmail.com Edit 2 Delivery Address First Name …" at bounding box center [649, 321] width 1299 height 596
type input "ELEANOR"
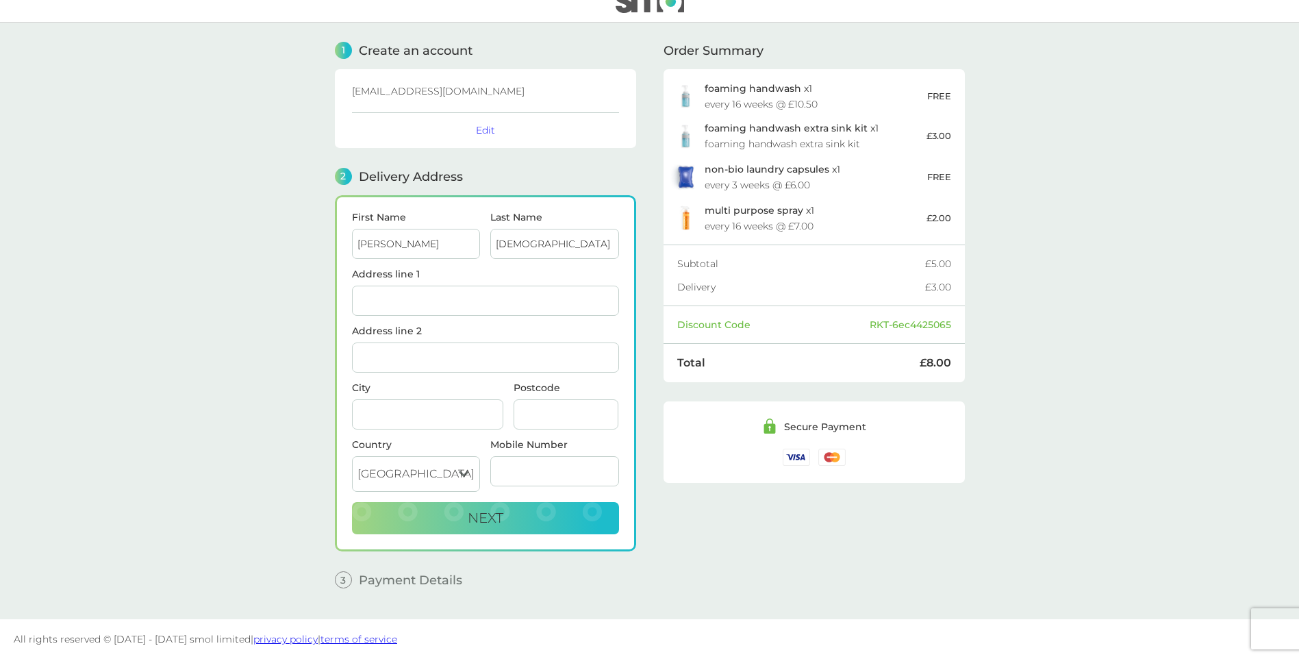
type input "PAGAN"
click at [372, 303] on input "Address line 1" at bounding box center [485, 301] width 267 height 30
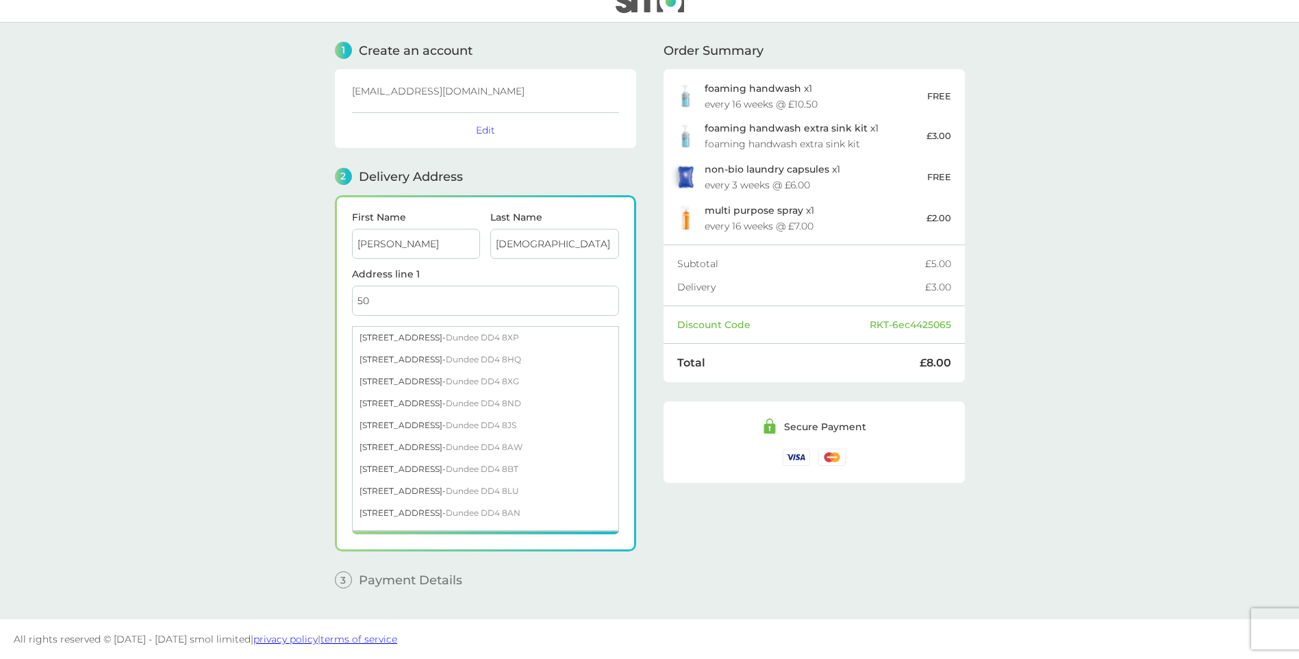
click at [403, 313] on input "50" at bounding box center [485, 301] width 267 height 30
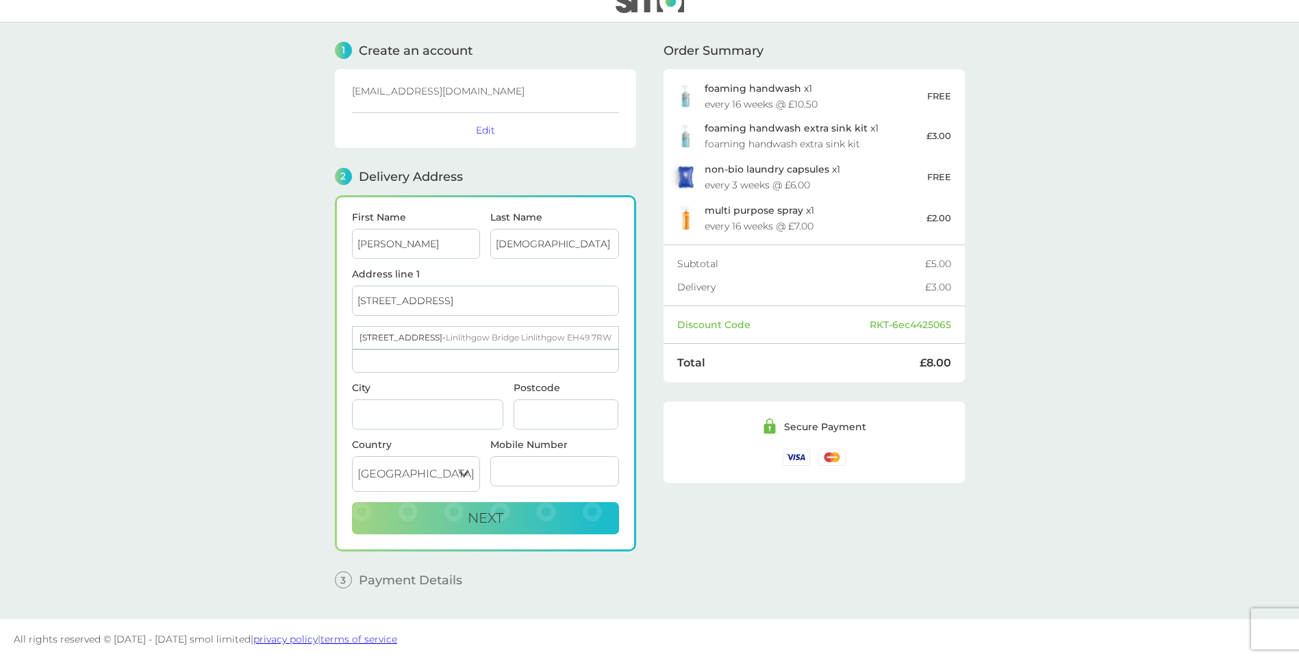
type input "50 BELSYDE COURT"
click at [394, 416] on input "City" at bounding box center [427, 414] width 151 height 30
type input "LINLITHGOW"
click at [553, 418] on input "Postcode" at bounding box center [565, 414] width 105 height 30
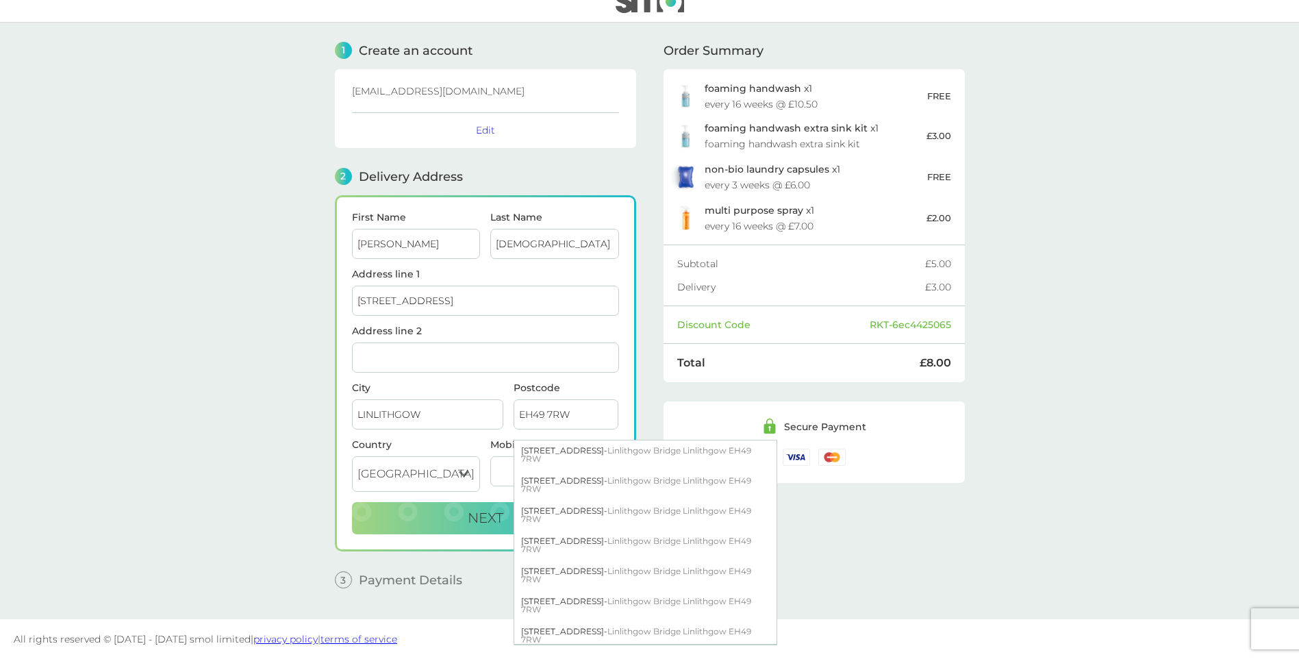
scroll to position [164, 0]
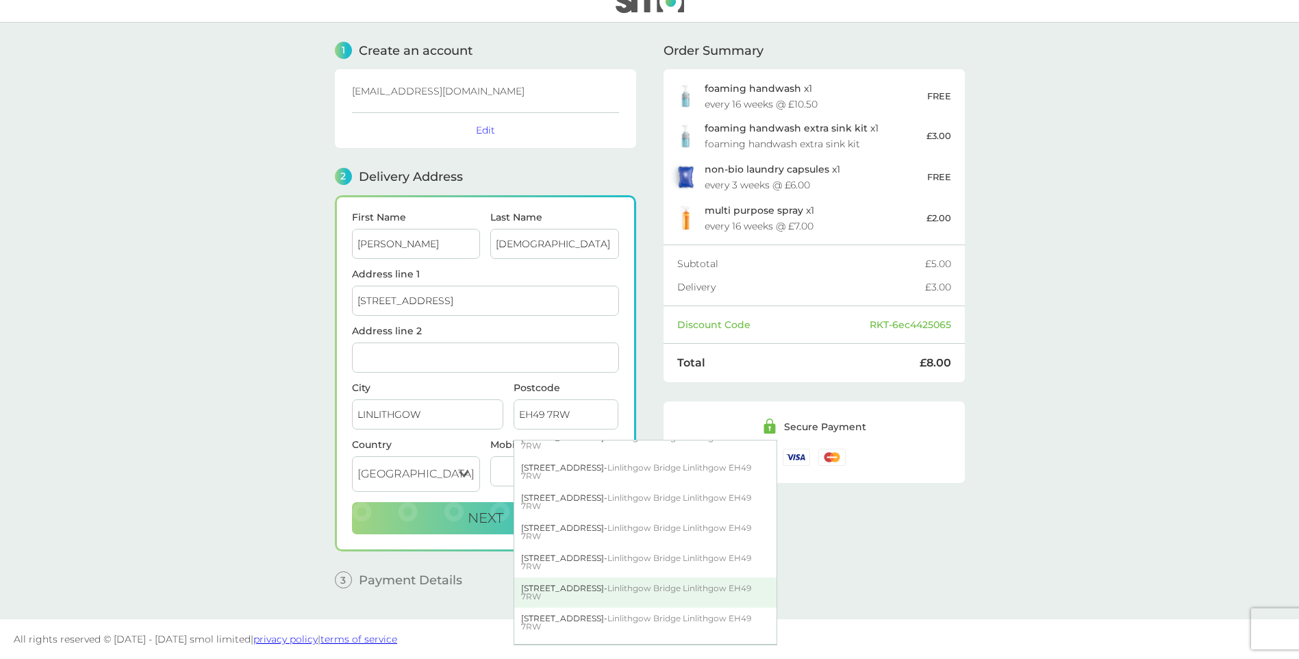
type input "EH49 7RW"
click at [601, 592] on span "Linlithgow Bridge Linlithgow EH49 7RW" at bounding box center [636, 592] width 230 height 18
type input "[STREET_ADDRESS]"
type input "Linlithgow"
click at [601, 592] on div "1 Create an account paganplumbers@gmail.com Edit 2 Delivery Address First Name …" at bounding box center [485, 311] width 301 height 576
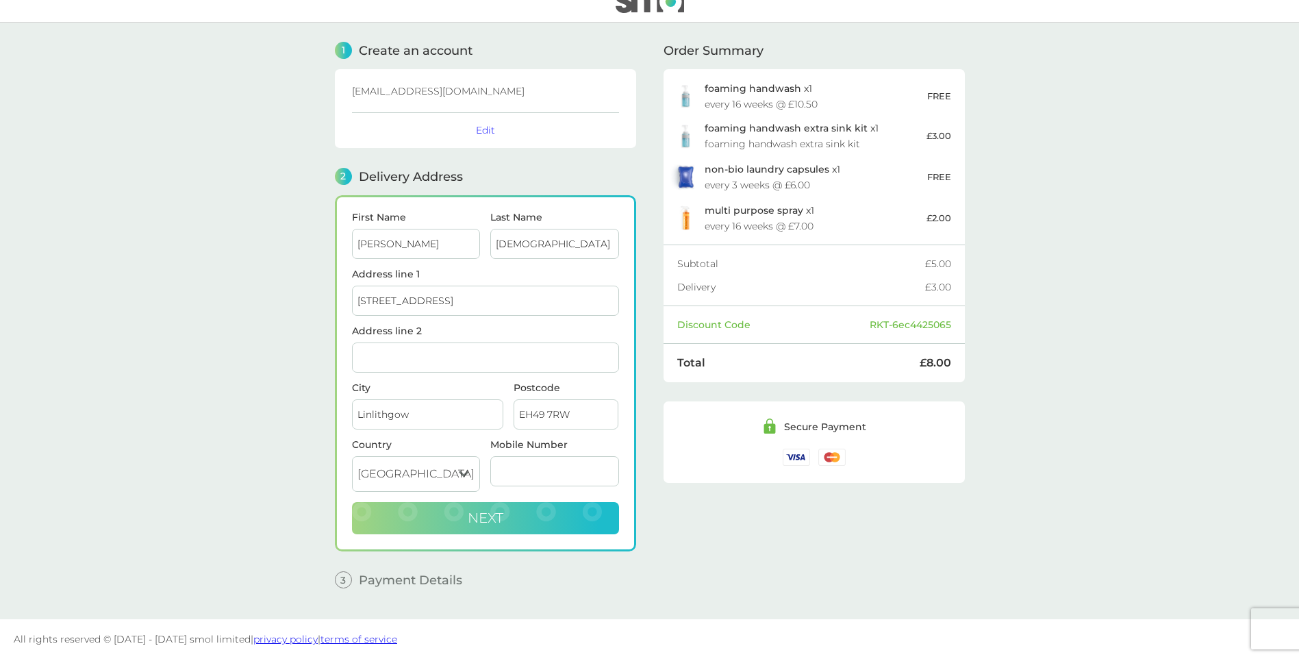
click at [478, 518] on span "Next" at bounding box center [486, 517] width 36 height 16
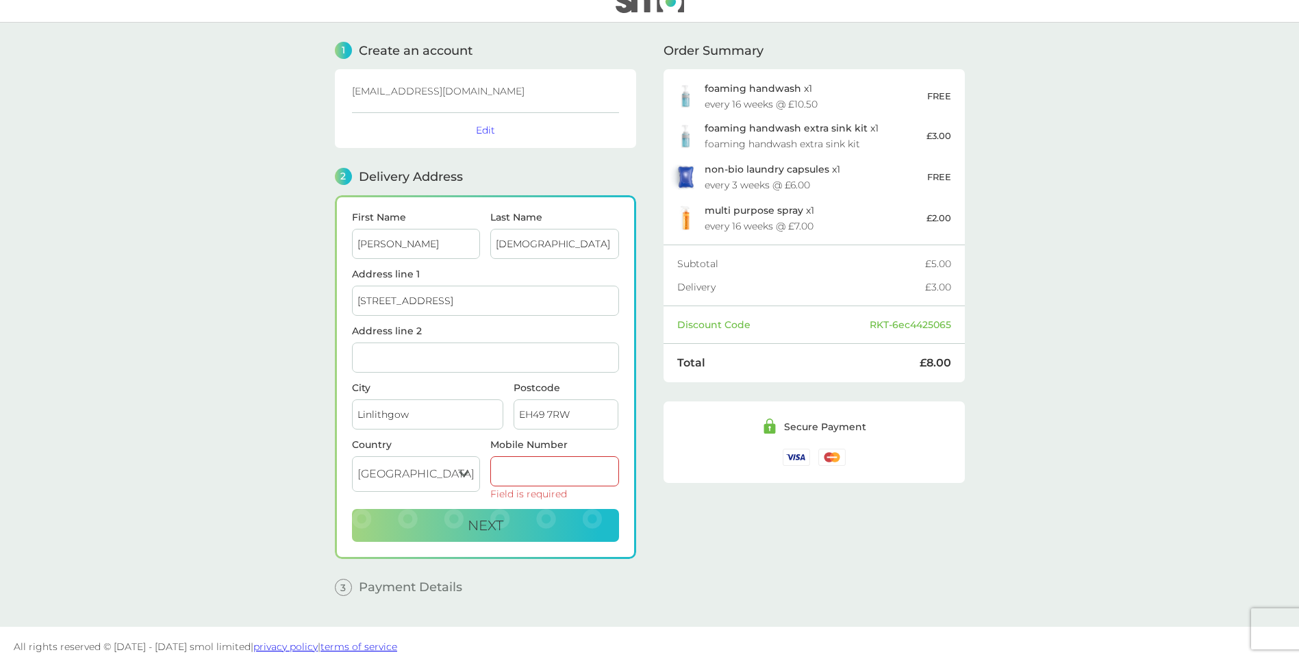
click at [832, 459] on img at bounding box center [831, 456] width 27 height 17
click at [484, 472] on div "Country United Kingdom Jersey Guernsey Isle of Man" at bounding box center [415, 474] width 139 height 69
click at [508, 470] on input "Mobile Number" at bounding box center [554, 471] width 129 height 30
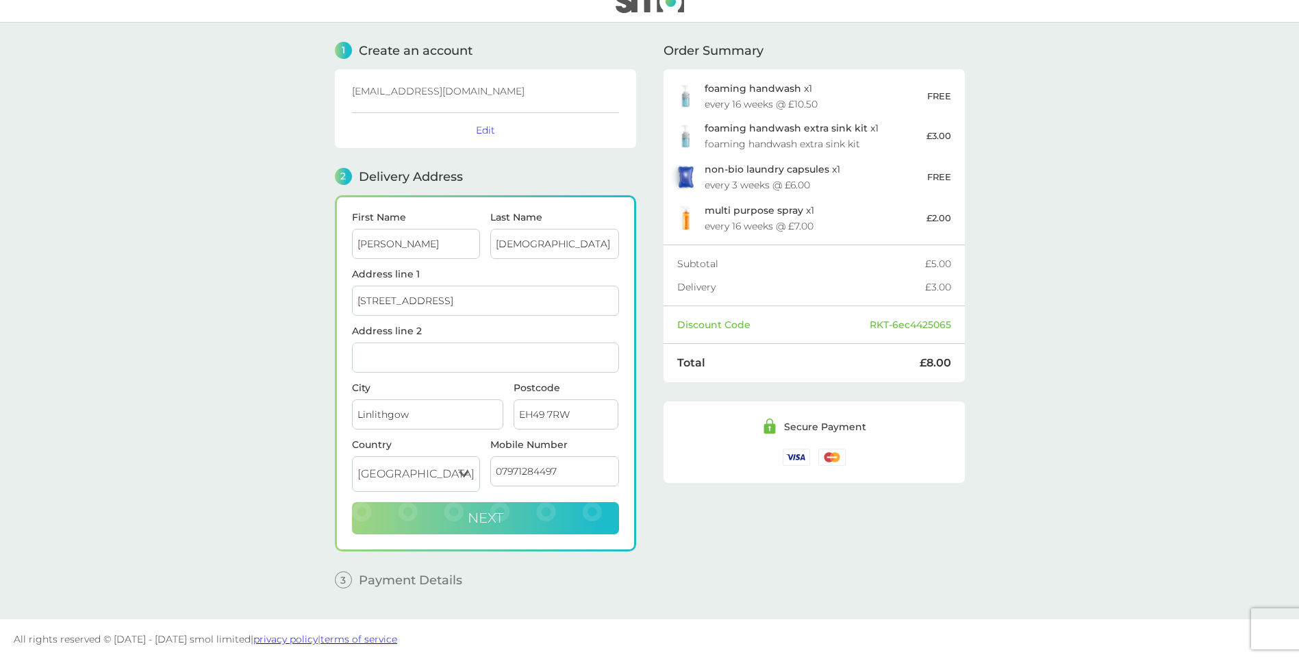
type input "07971284497"
click at [484, 522] on span "Next" at bounding box center [486, 517] width 36 height 16
checkbox input "true"
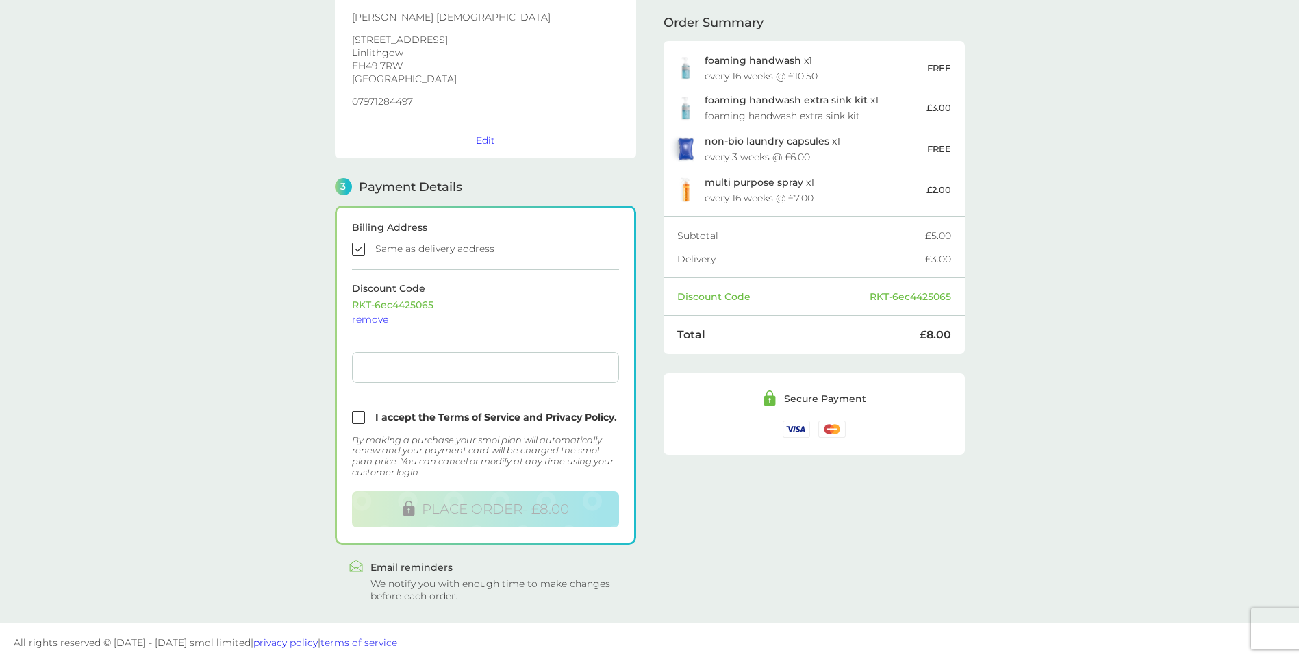
scroll to position [224, 0]
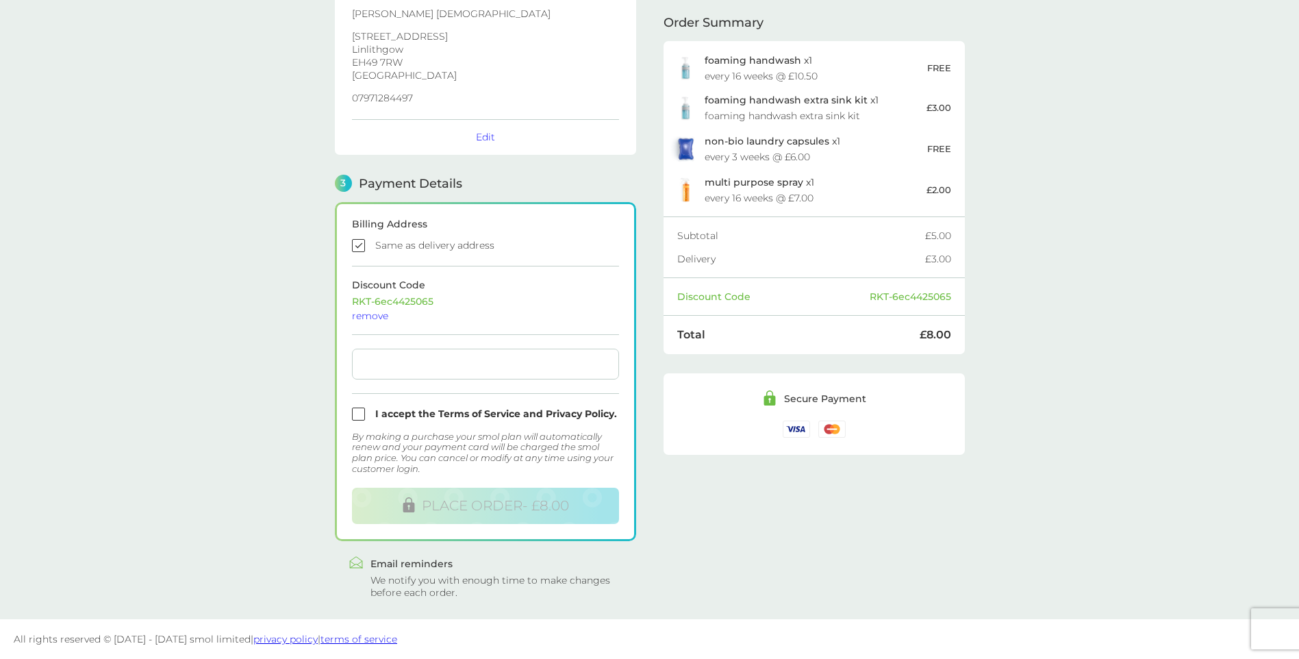
click at [356, 417] on input "checkbox" at bounding box center [485, 413] width 267 height 13
checkbox input "true"
click at [888, 301] on div "RKT-6ec4425065" at bounding box center [910, 297] width 81 height 10
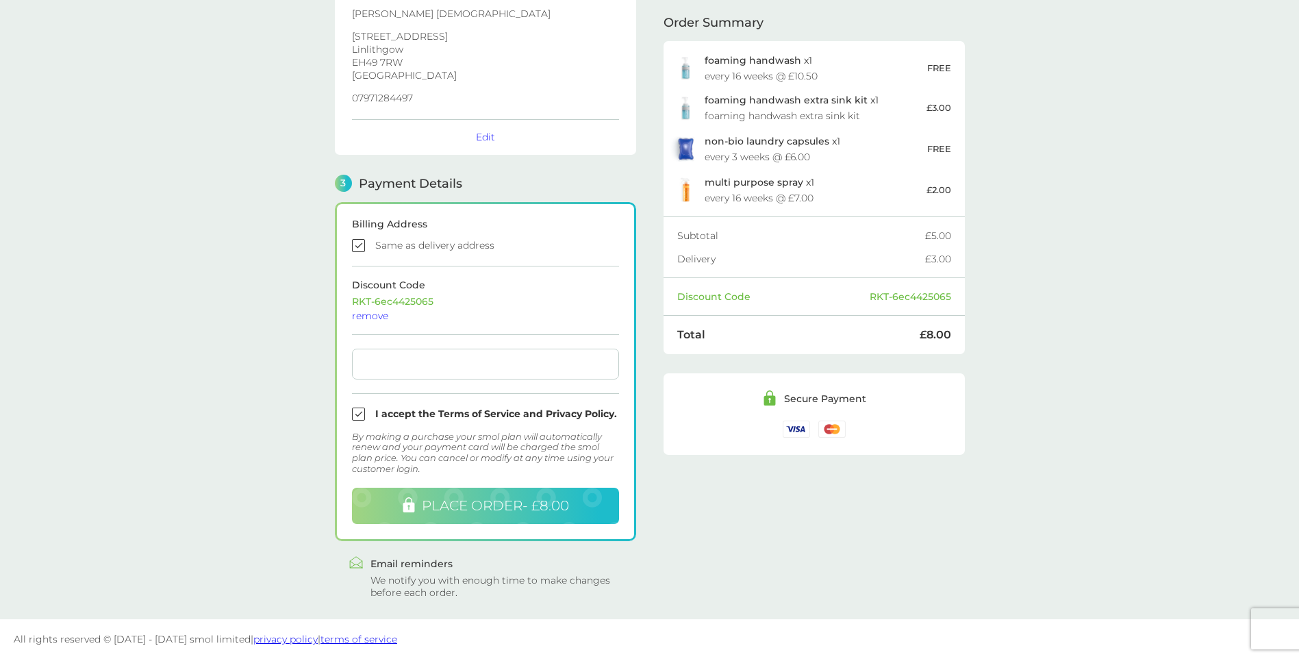
click at [470, 502] on span "PLACE ORDER - £8.00" at bounding box center [495, 505] width 147 height 16
click at [493, 506] on span "PLACE ORDER - £8.00" at bounding box center [495, 505] width 147 height 16
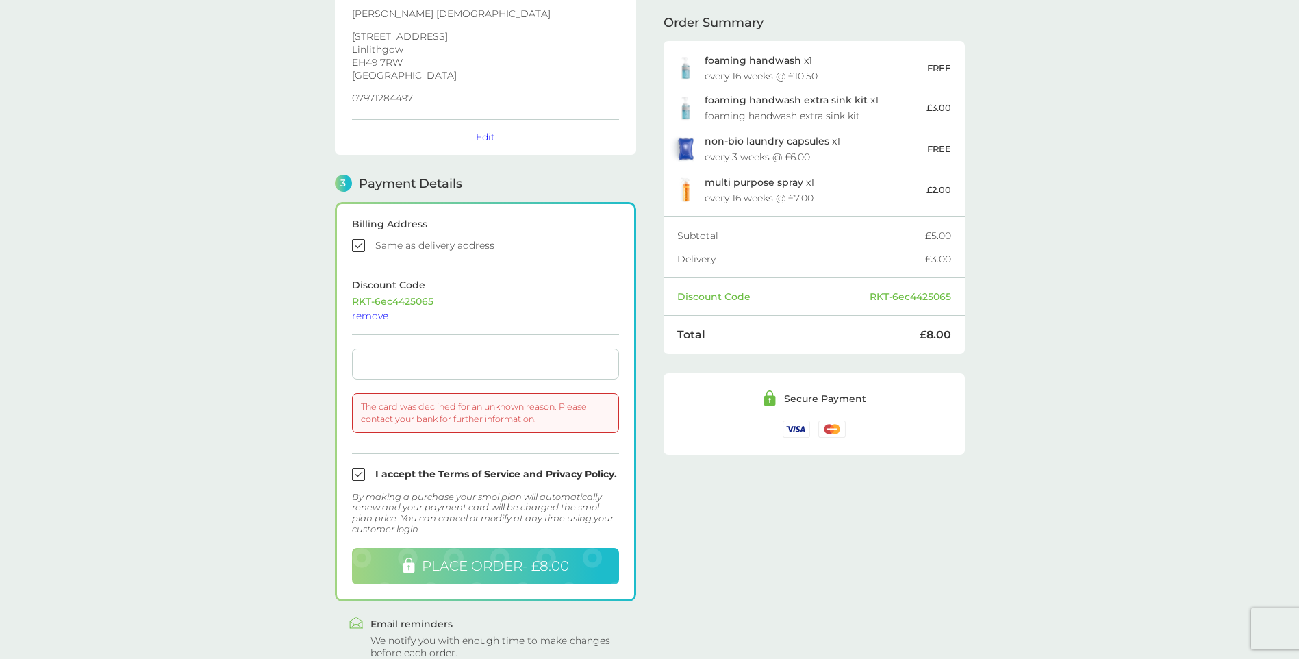
click at [379, 370] on div at bounding box center [485, 363] width 267 height 31
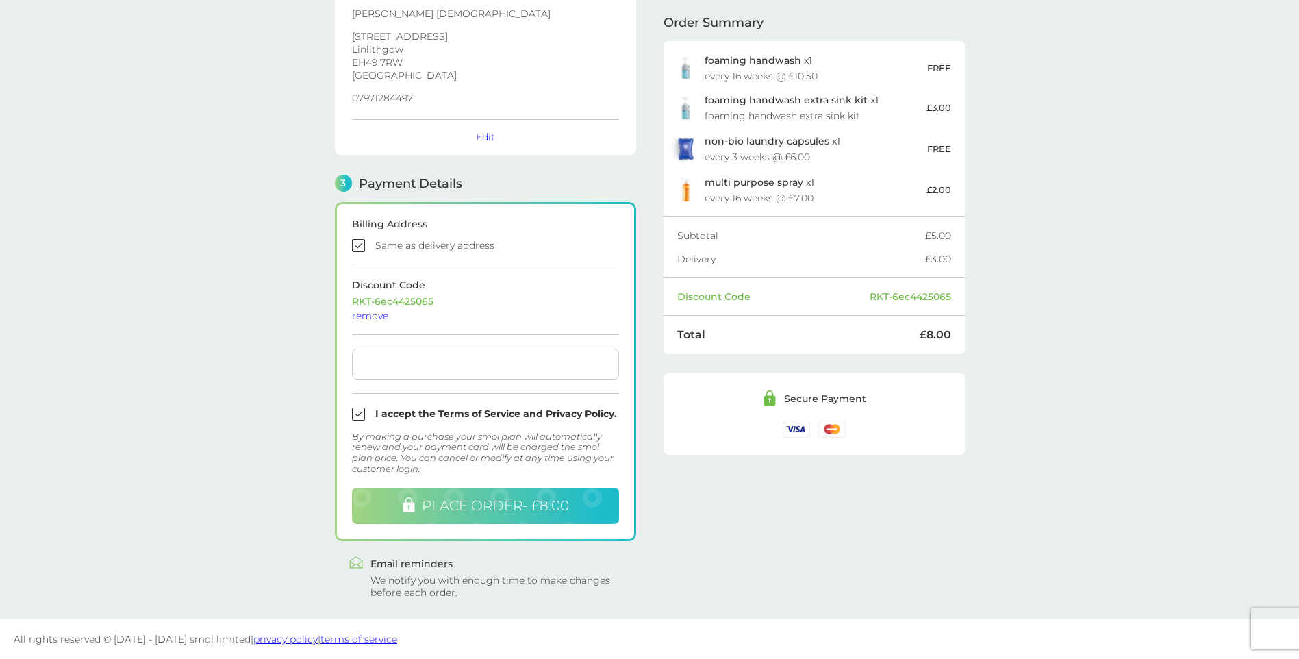
click at [456, 357] on div at bounding box center [485, 363] width 267 height 31
click at [506, 506] on span "PLACE ORDER - £8.00" at bounding box center [495, 505] width 147 height 16
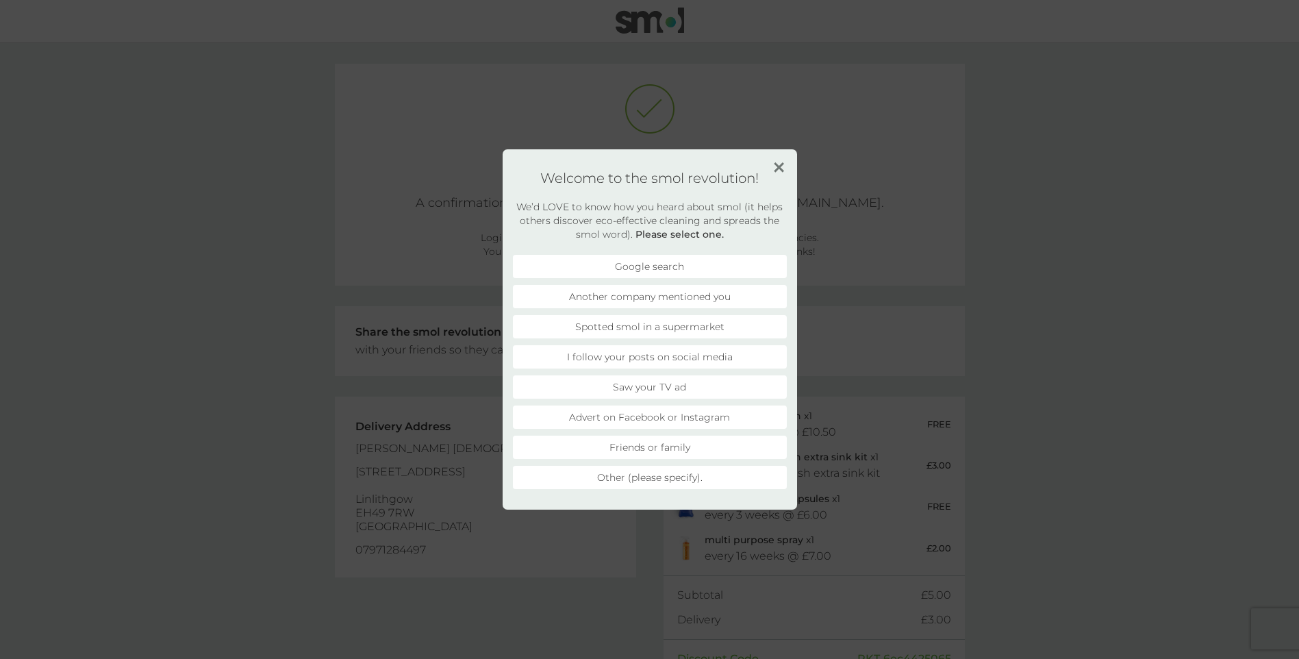
click at [778, 166] on img at bounding box center [779, 167] width 10 height 10
